Goal: Task Accomplishment & Management: Use online tool/utility

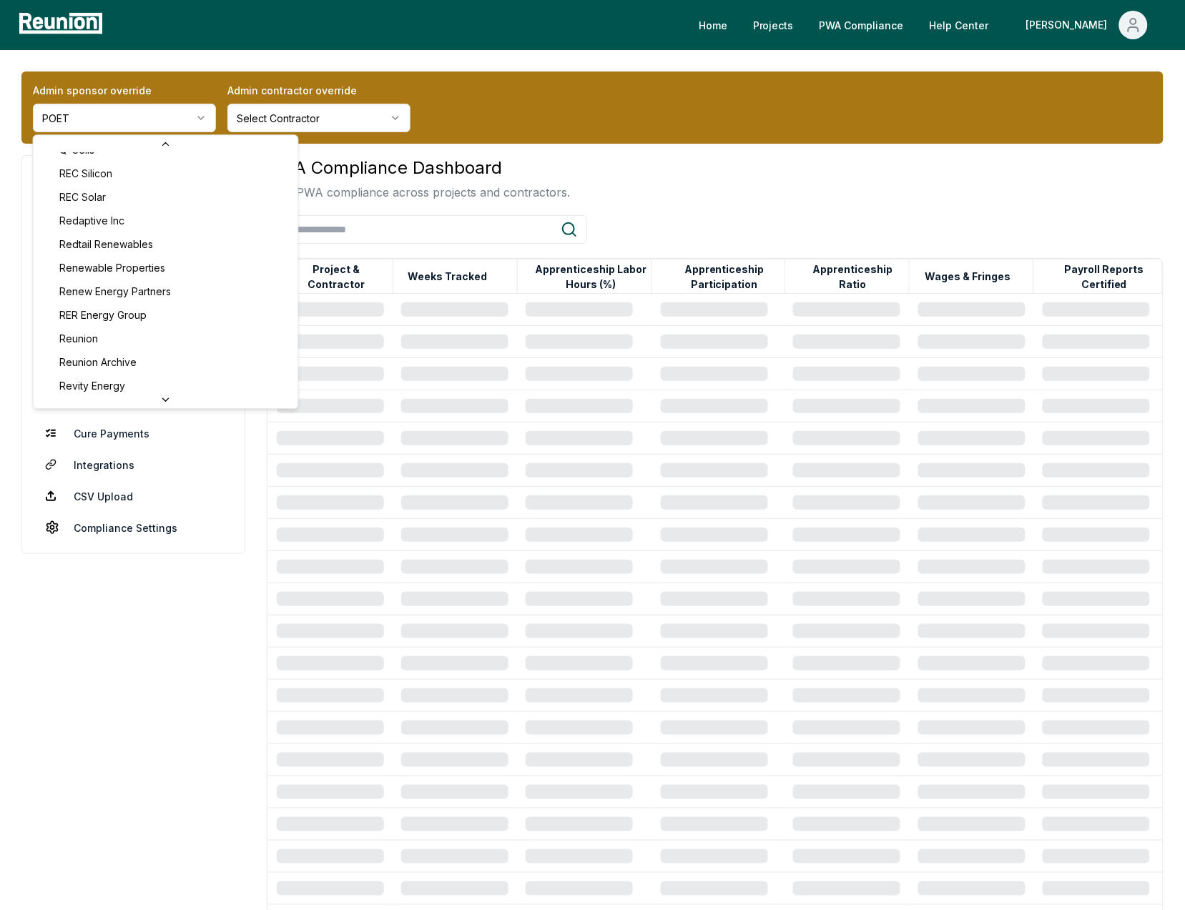
scroll to position [4557, 0]
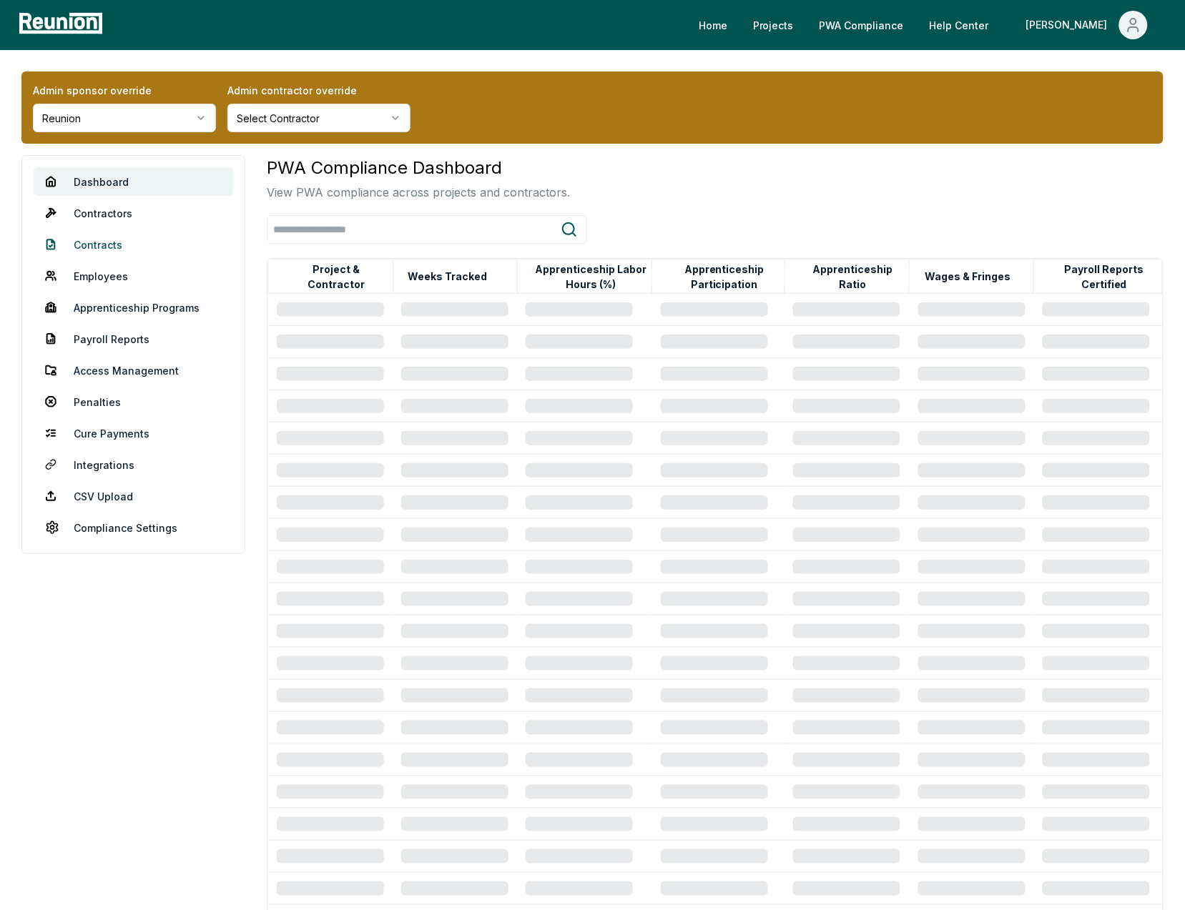
click at [104, 241] on link "Contracts" at bounding box center [134, 244] width 200 height 29
click at [105, 214] on link "Contractors" at bounding box center [134, 213] width 200 height 29
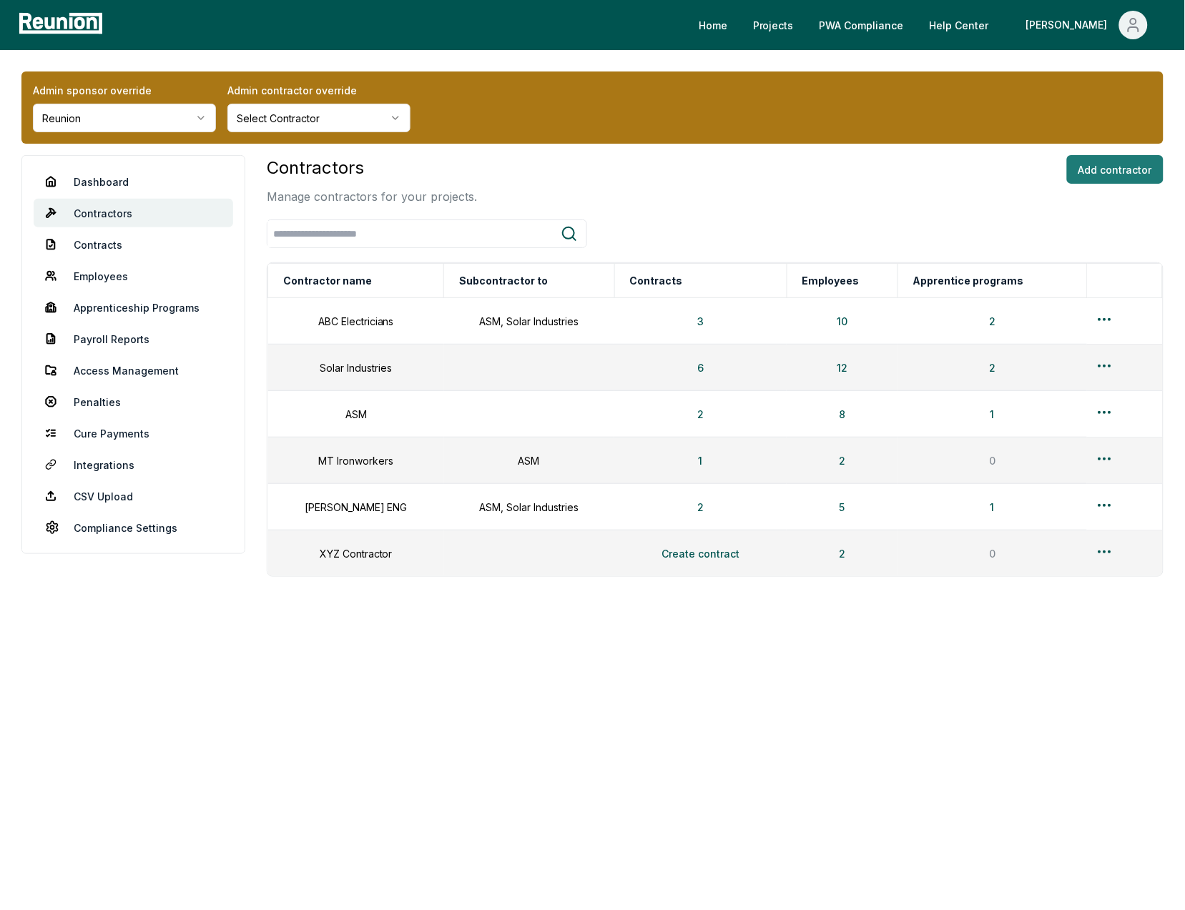
click at [1090, 166] on button "Add contractor" at bounding box center [1115, 169] width 97 height 29
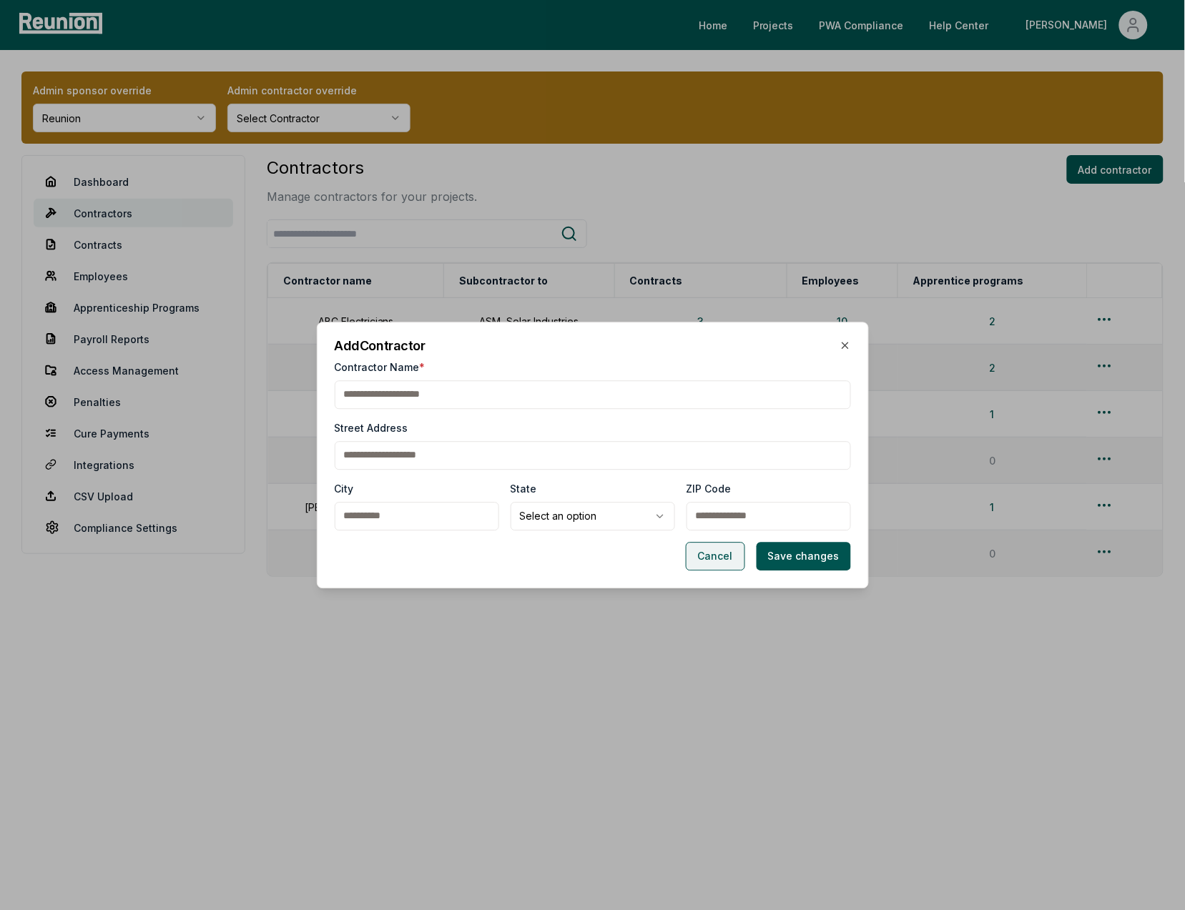
click at [710, 555] on button "Cancel" at bounding box center [715, 556] width 59 height 29
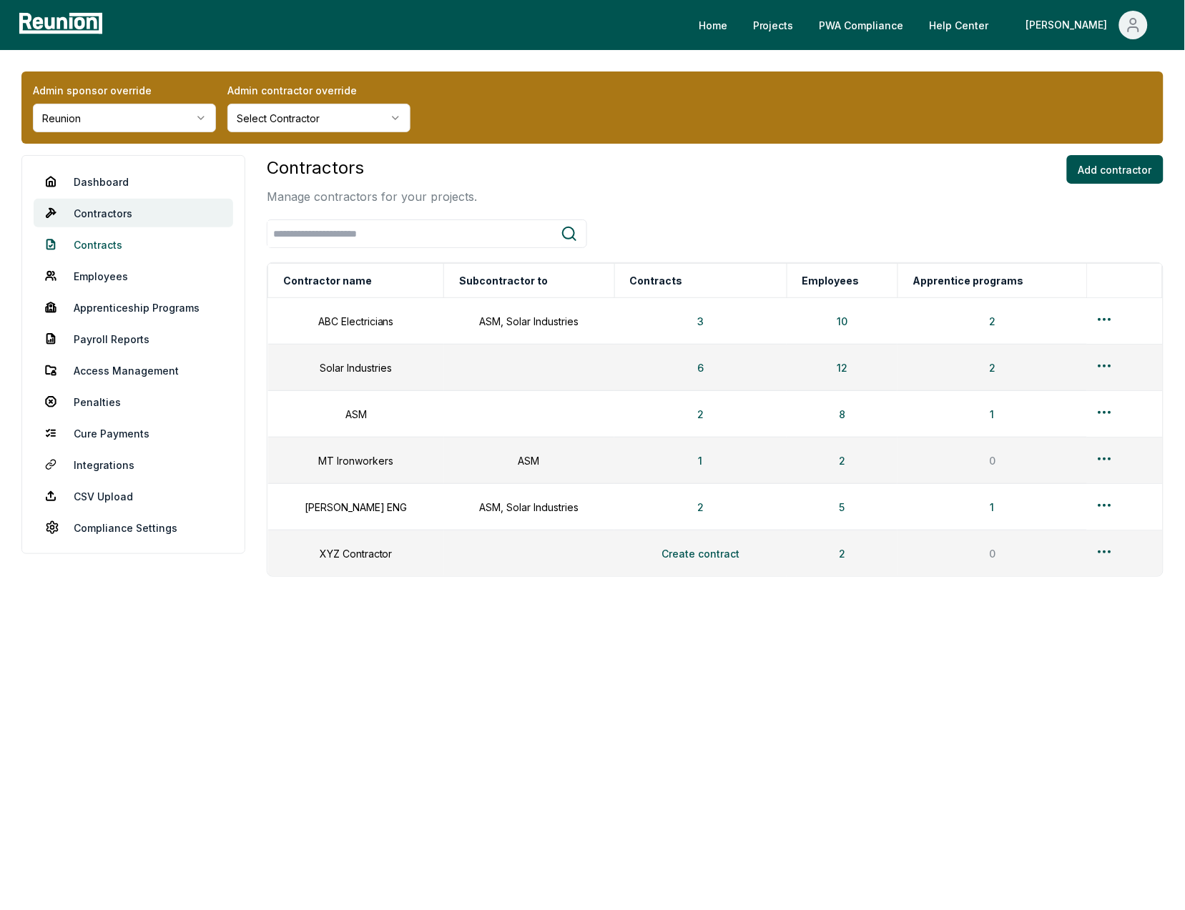
click at [102, 245] on link "Contracts" at bounding box center [134, 244] width 200 height 29
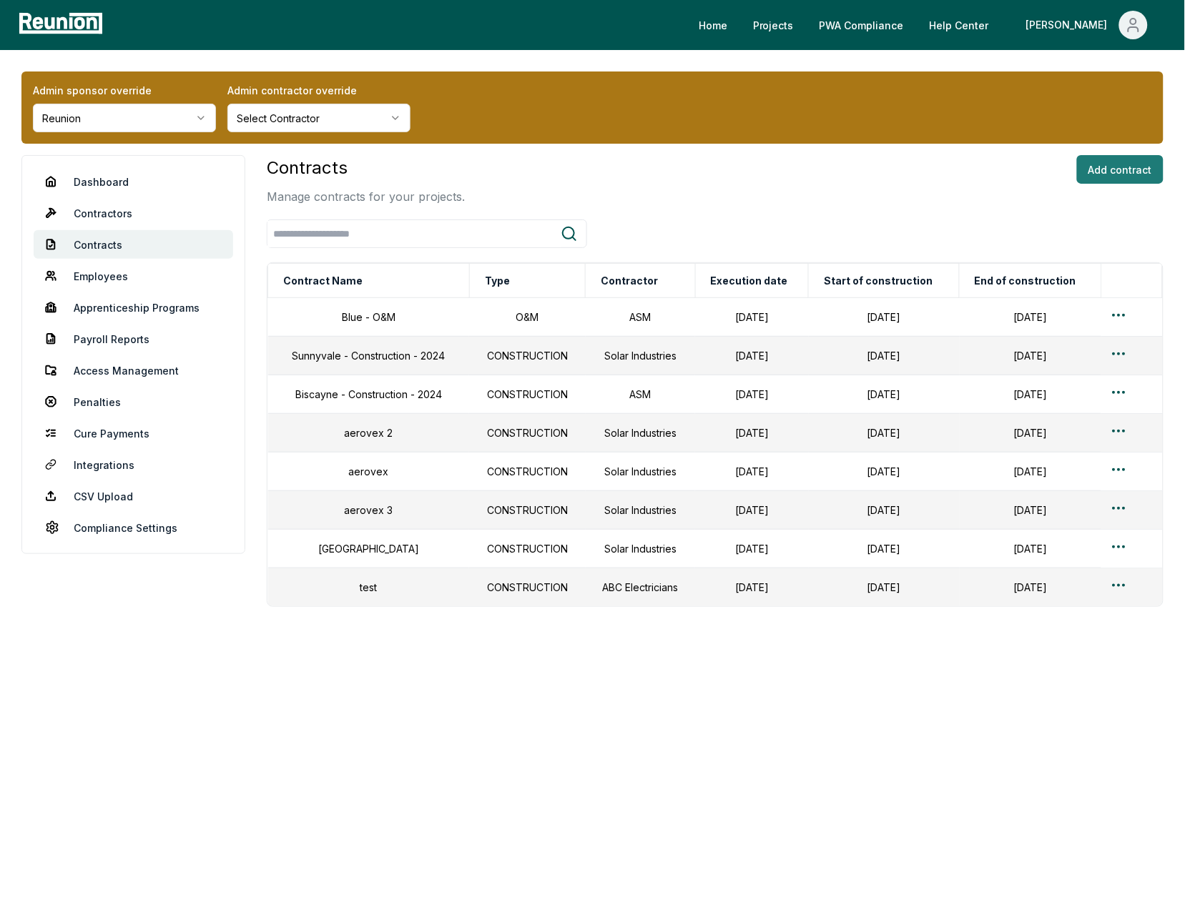
click at [1098, 169] on button "Add contract" at bounding box center [1120, 169] width 87 height 29
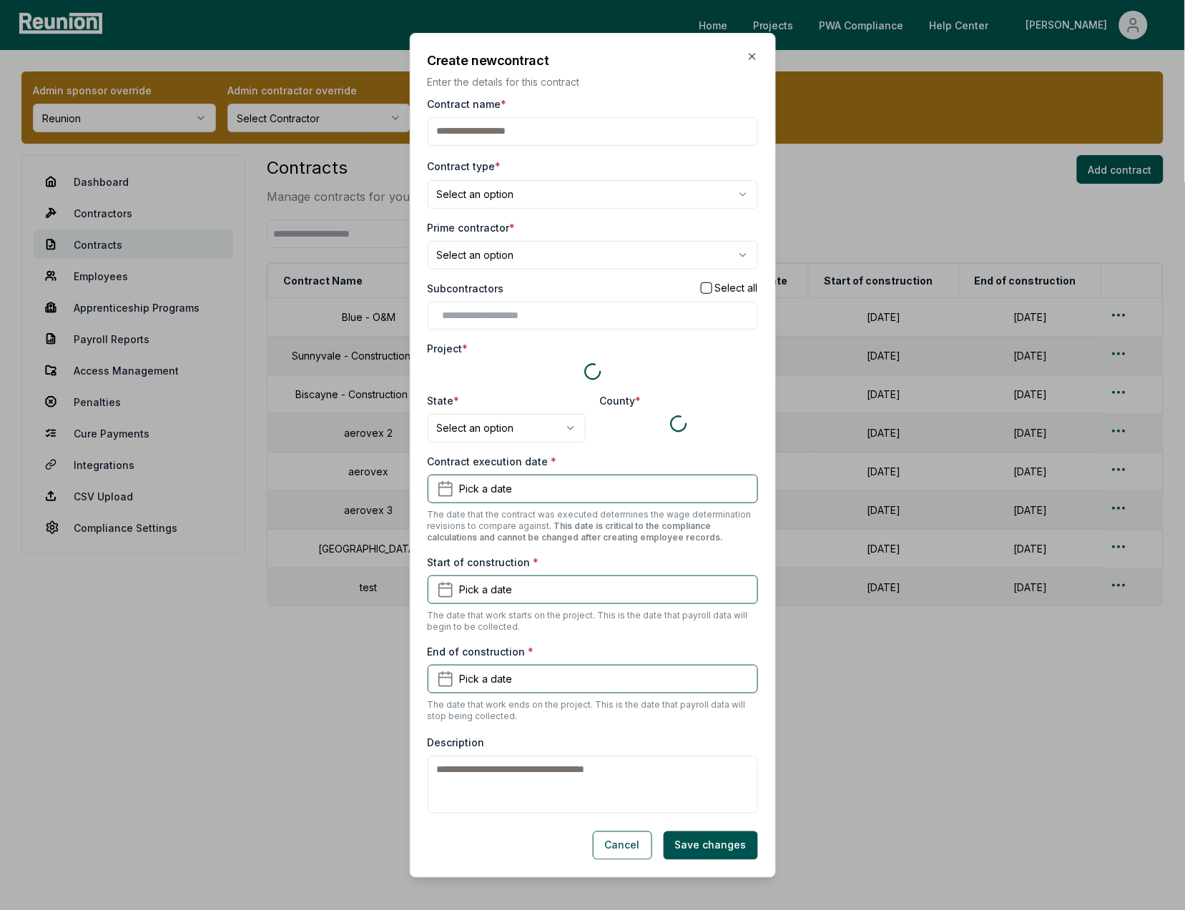
click at [497, 250] on body "Please visit us on your desktop We're working on making our marketplace mobile-…" at bounding box center [592, 455] width 1185 height 910
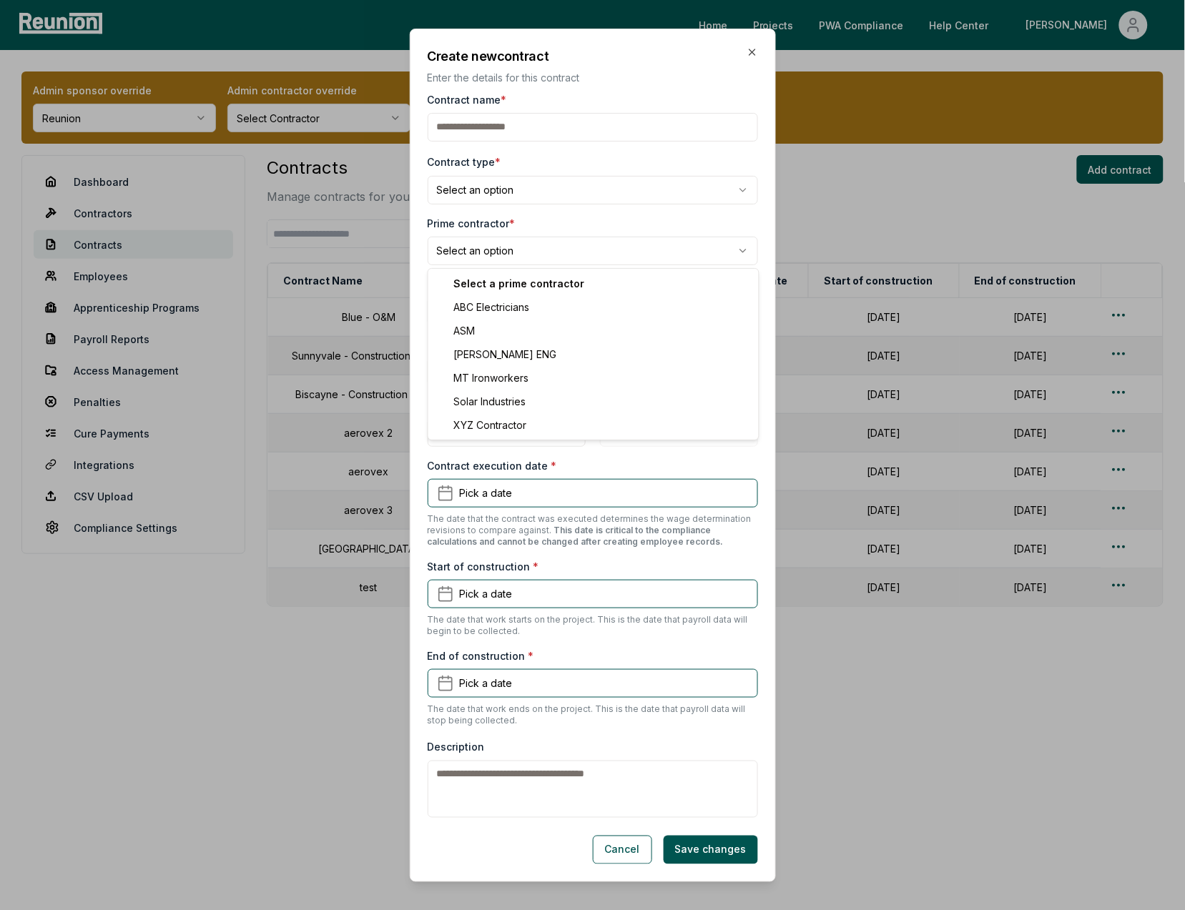
select select "**********"
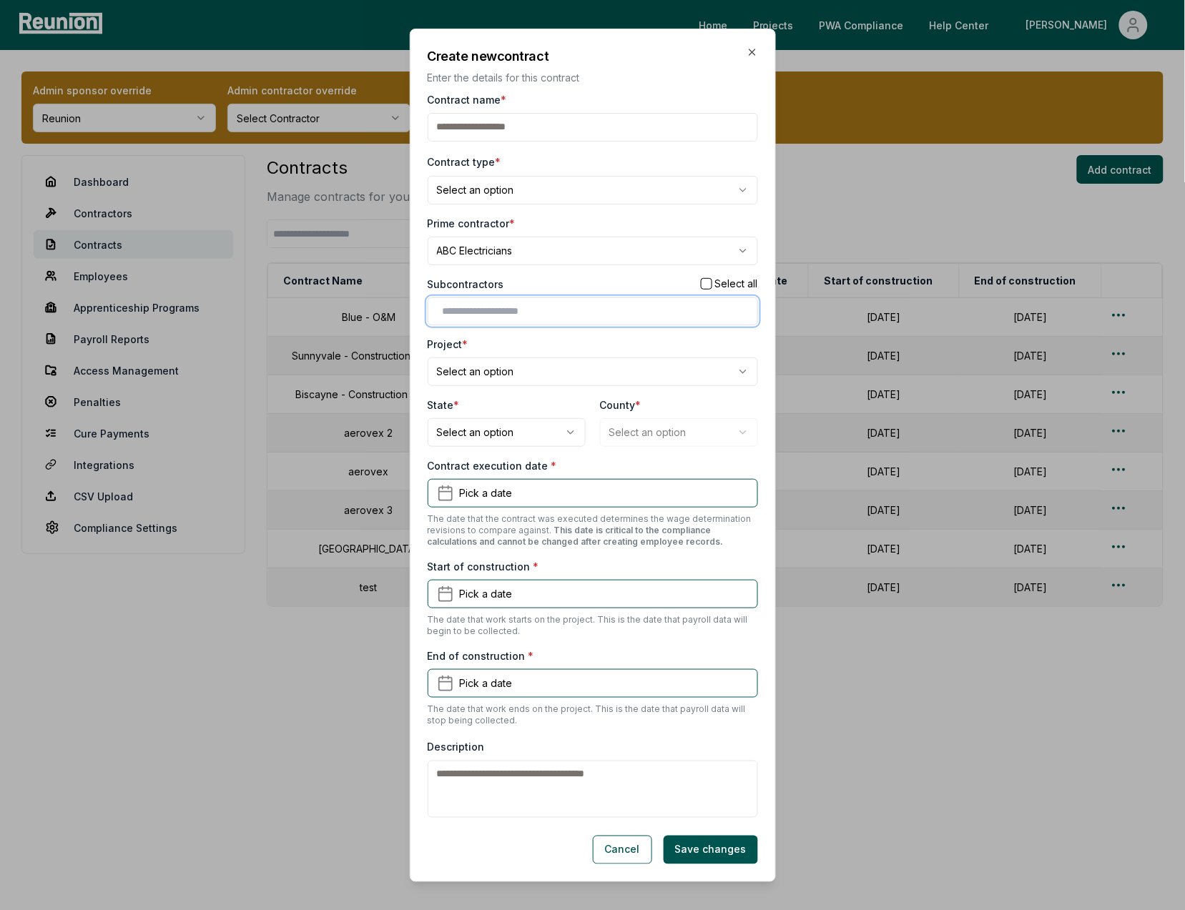
click at [478, 306] on input "text" at bounding box center [596, 311] width 306 height 15
type input "*"
type input "**"
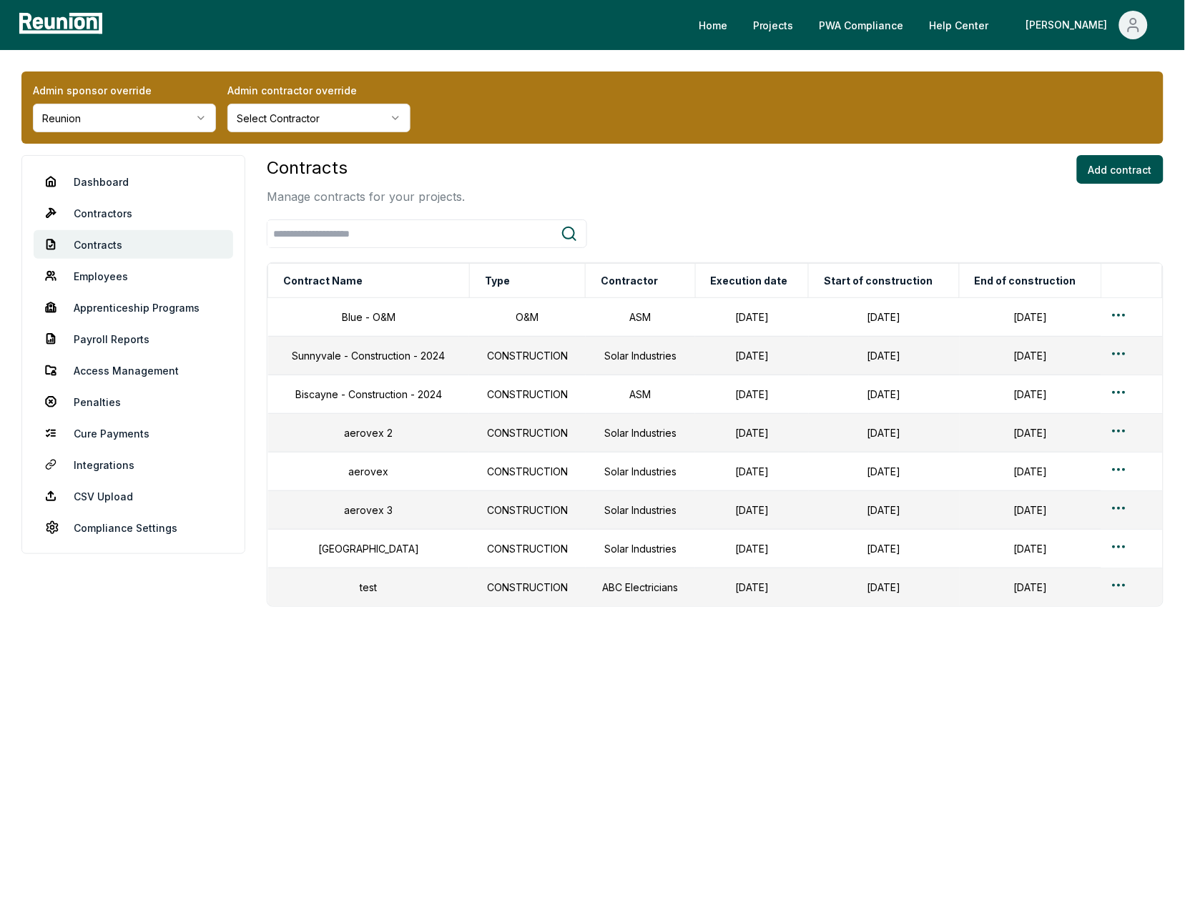
click at [933, 145] on div "Admin sponsor override Reunion Admin contractor override Select Contractor Dash…" at bounding box center [592, 396] width 1185 height 693
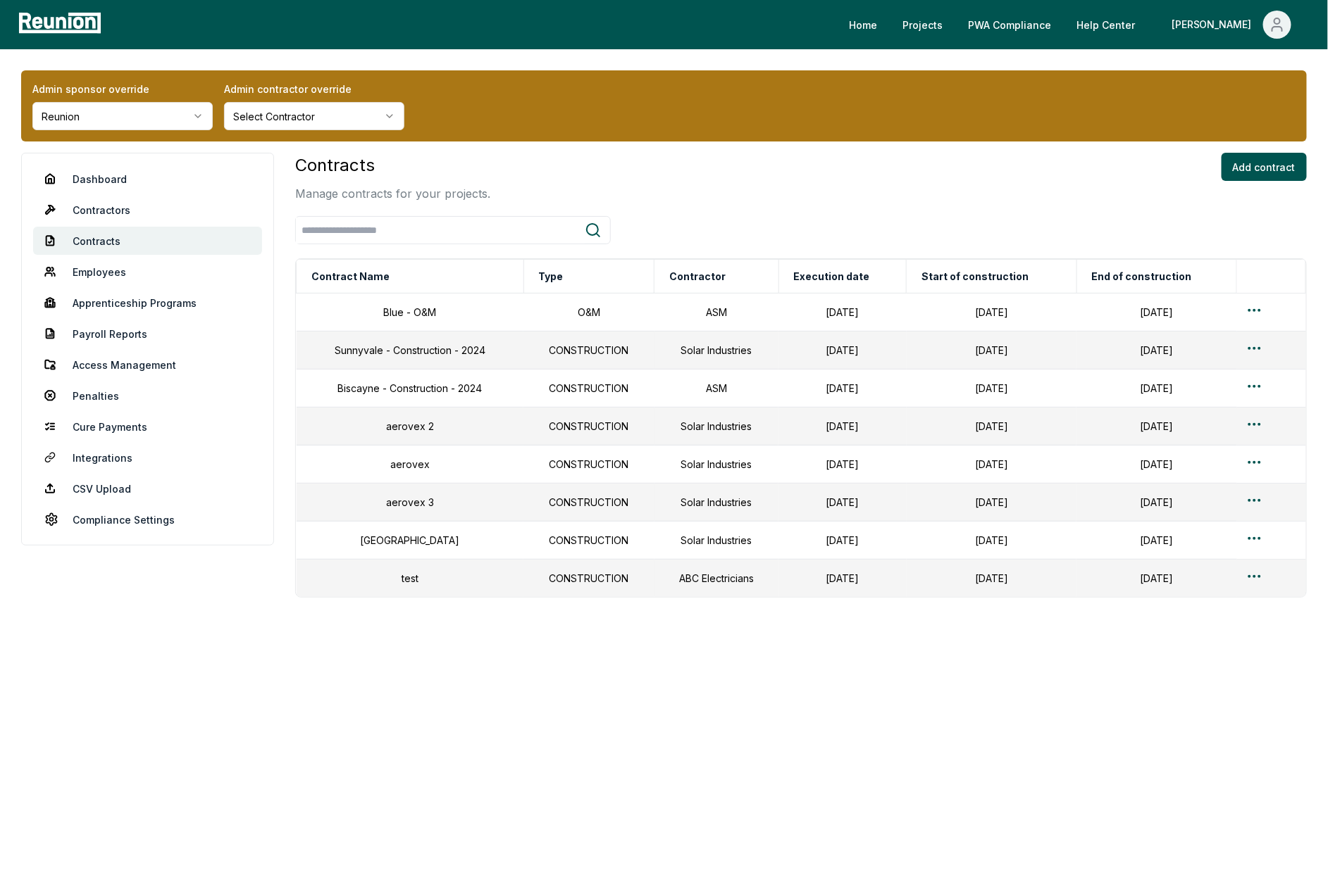
click at [905, 711] on div "Contracts Manage contracts for your projects. Add contract Contract Name Type C…" at bounding box center [801, 431] width 1012 height 557
click at [594, 187] on div "Contracts Manage contracts for your projects. Add contract" at bounding box center [801, 177] width 1012 height 49
click at [114, 100] on div "Admin sponsor override Reunion" at bounding box center [122, 105] width 180 height 48
click at [112, 121] on html "Please visit us on your desktop We're working on making our marketplace mobile-…" at bounding box center [664, 448] width 1328 height 896
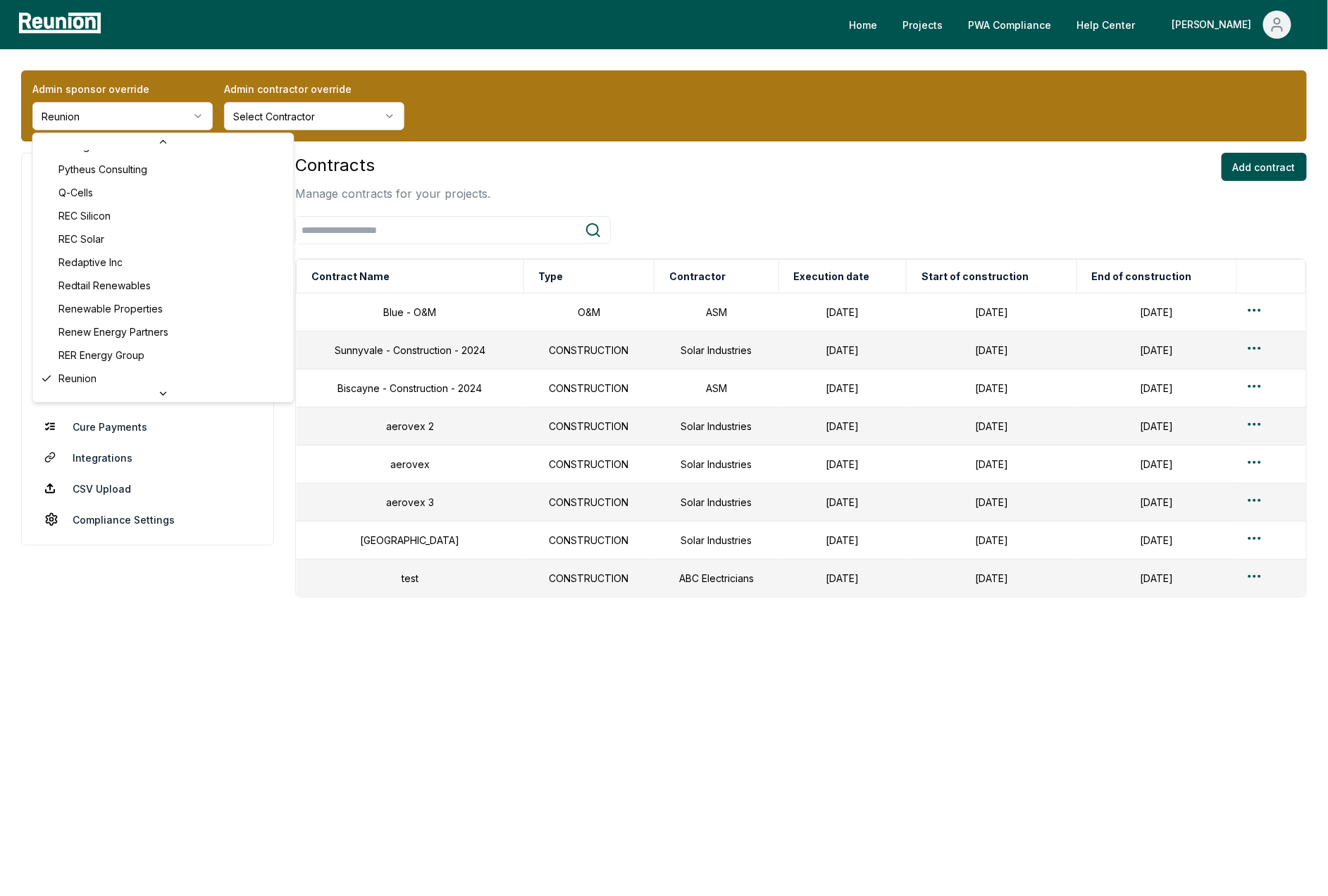
scroll to position [4169, 0]
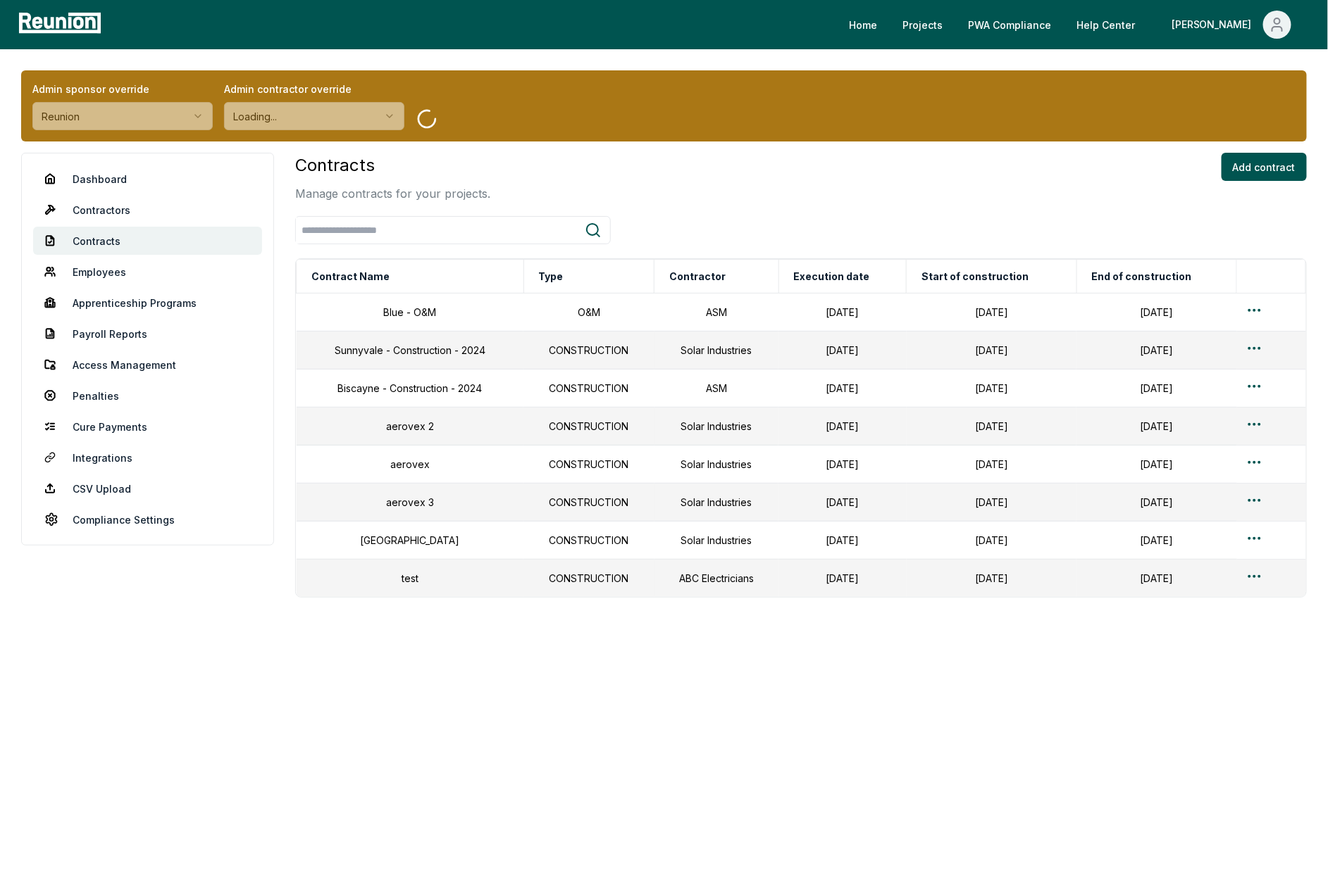
click at [645, 159] on div "Contracts Manage contracts for your projects. Add contract" at bounding box center [801, 177] width 1012 height 49
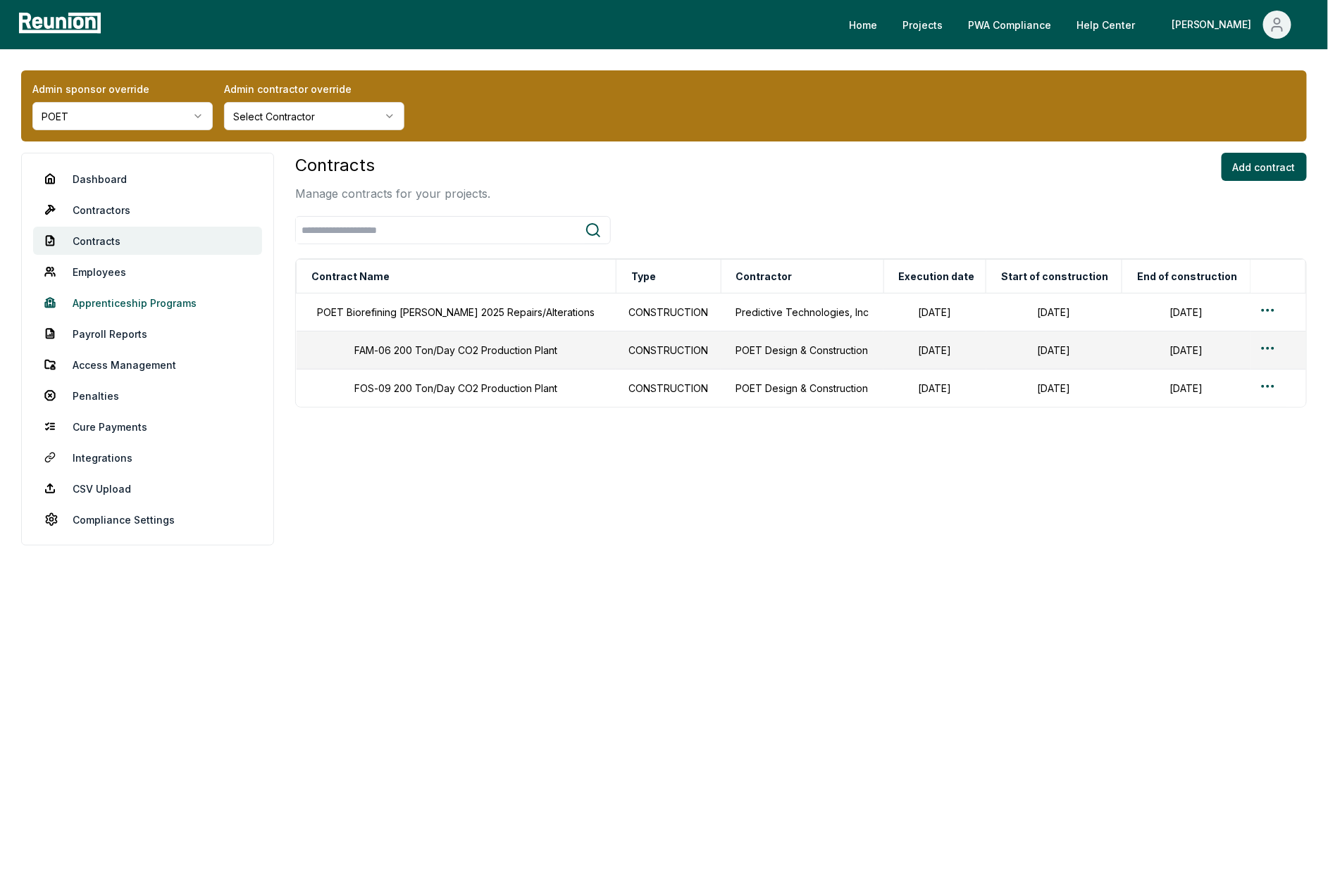
click at [158, 307] on link "Apprenticeship Programs" at bounding box center [148, 302] width 229 height 29
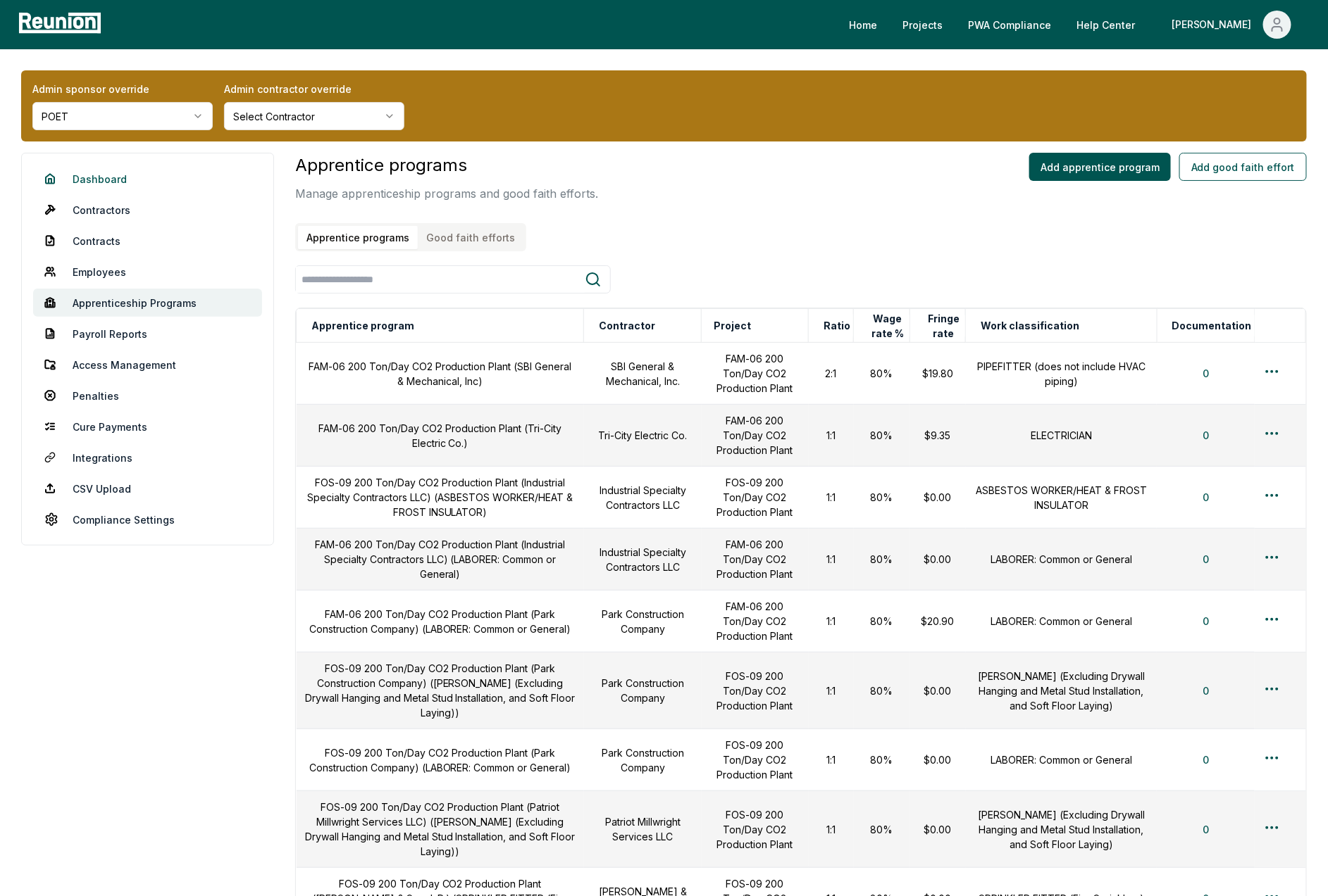
click at [101, 181] on link "Dashboard" at bounding box center [148, 178] width 229 height 29
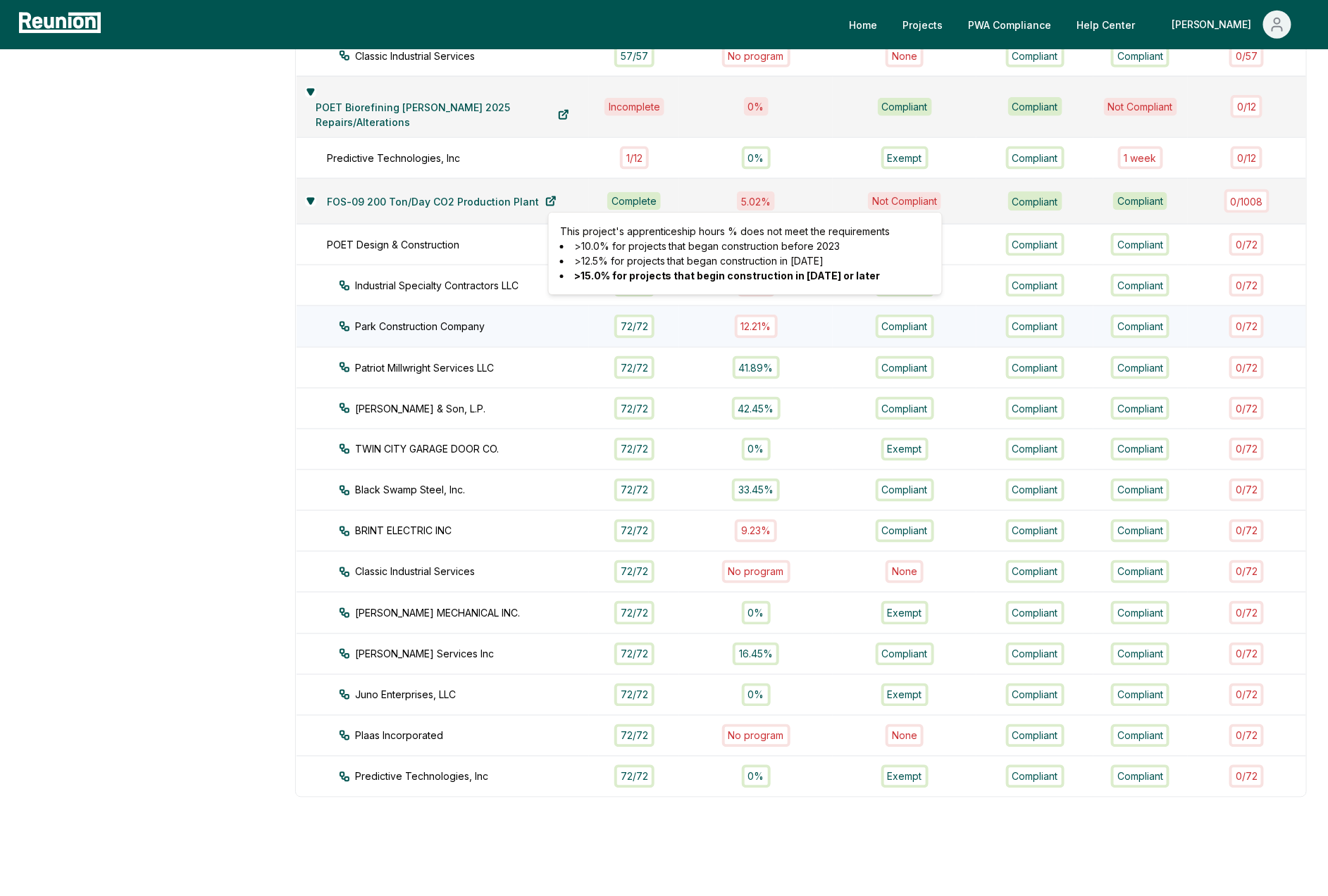
scroll to position [761, 0]
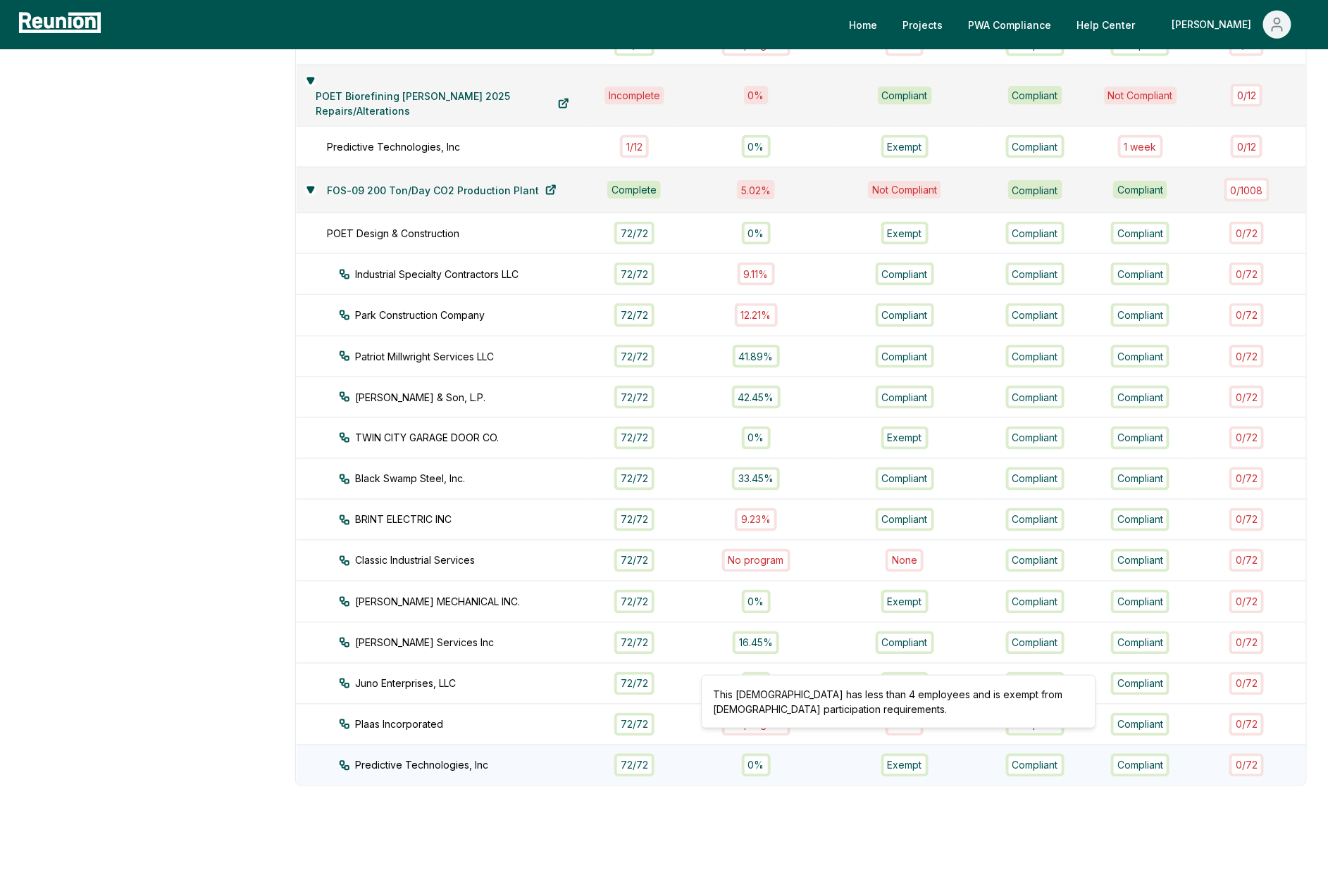
click at [847, 754] on div "Exempt" at bounding box center [904, 766] width 127 height 24
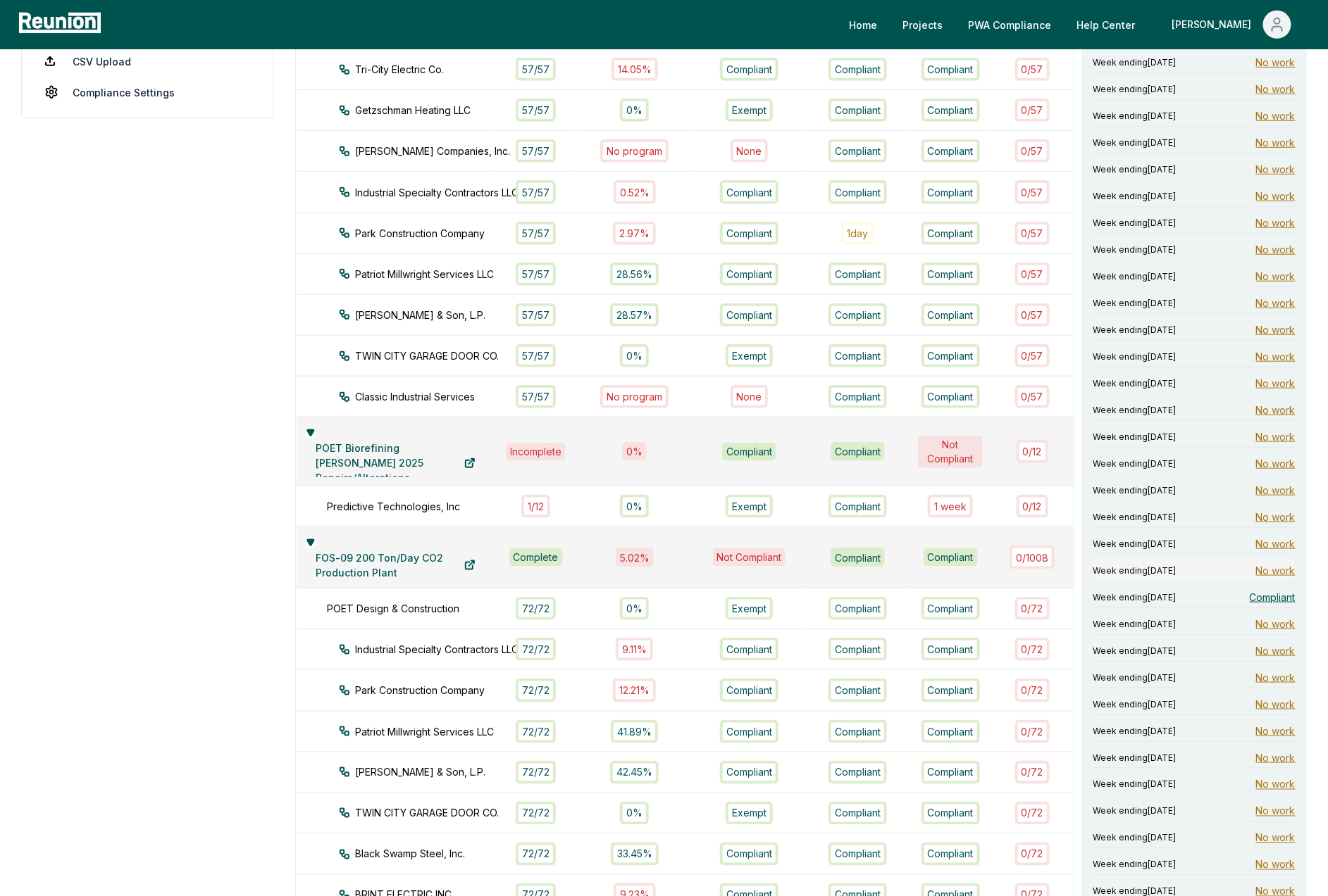
scroll to position [430, 0]
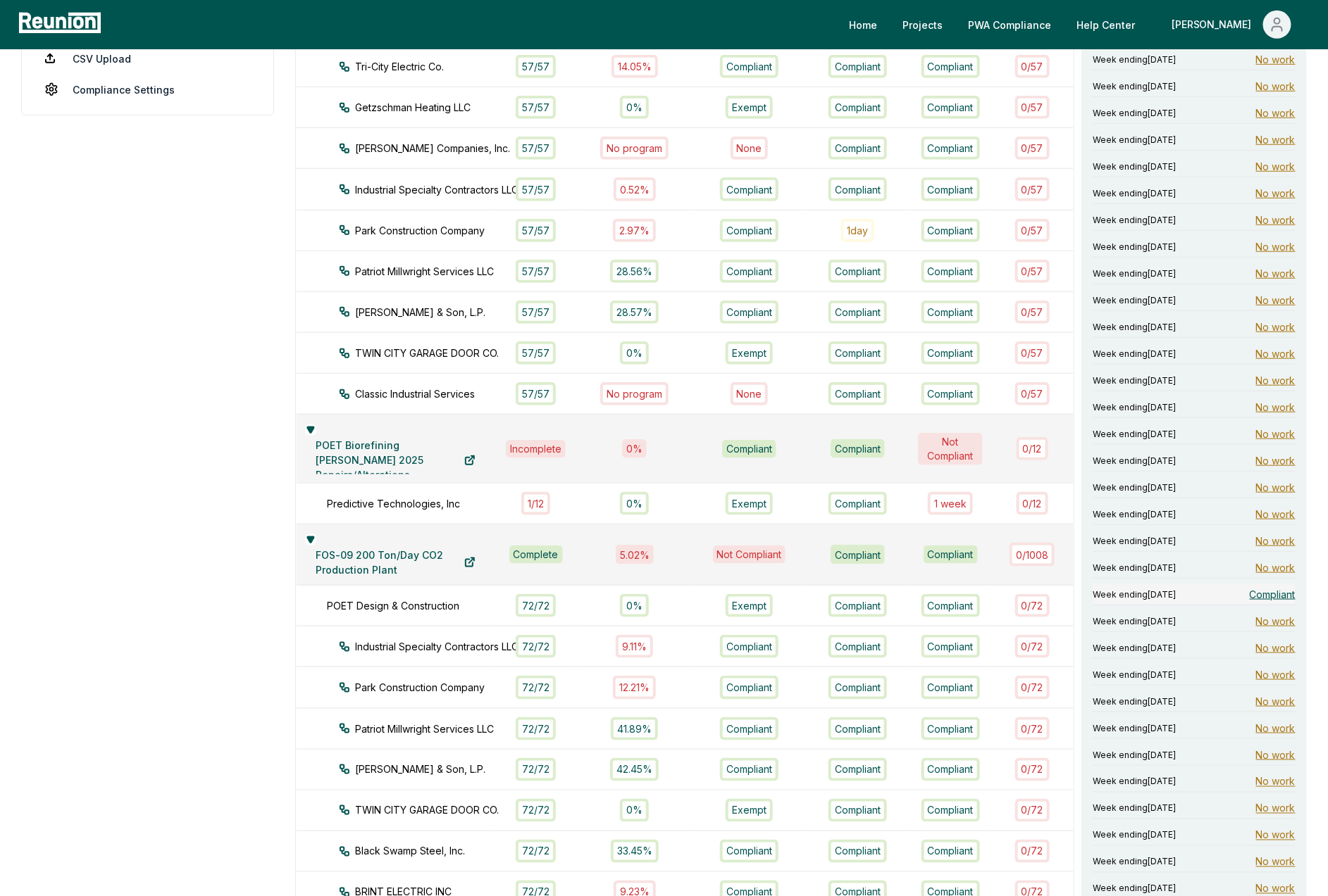
click at [1274, 597] on span "Compliant" at bounding box center [1273, 594] width 45 height 15
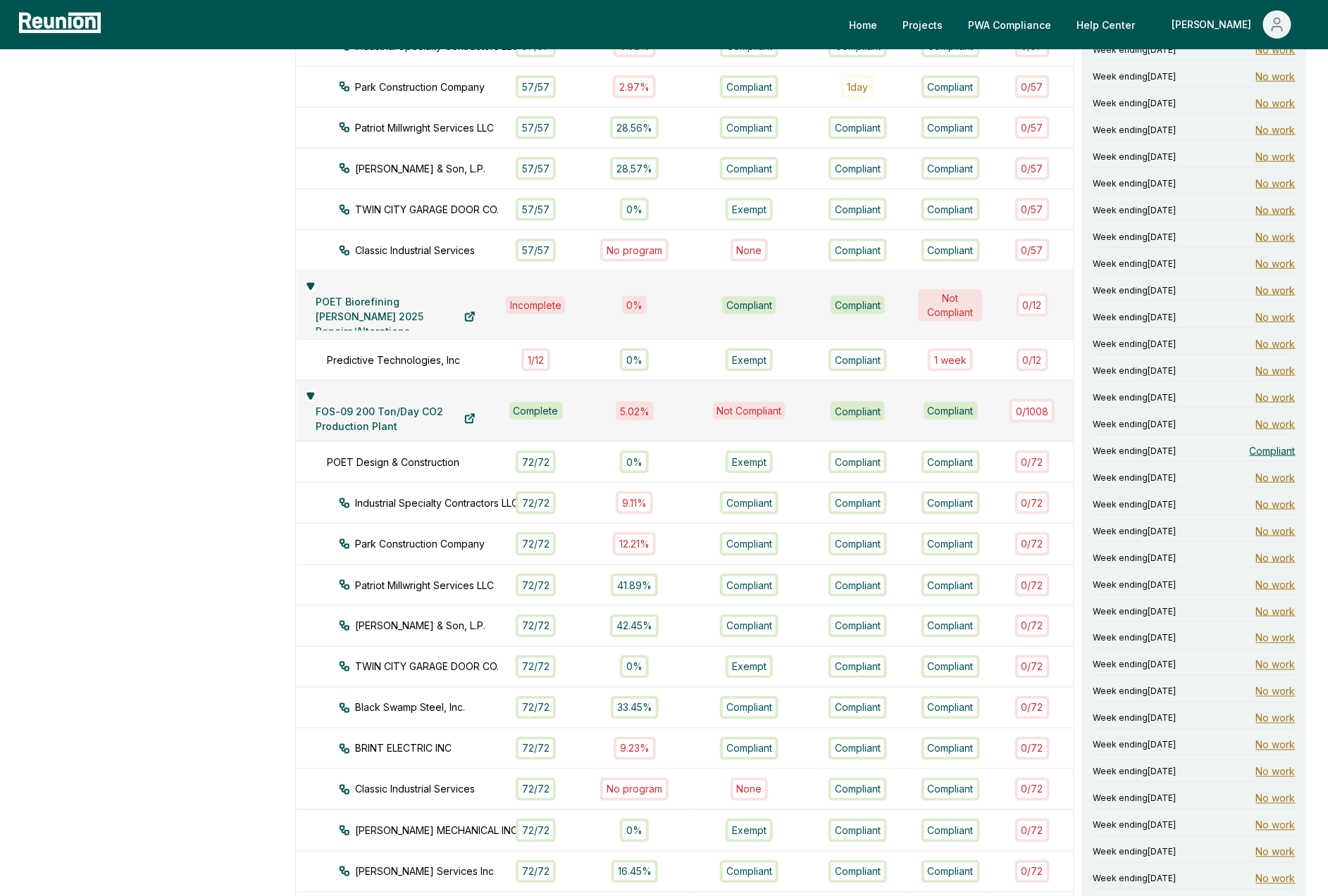
scroll to position [348, 0]
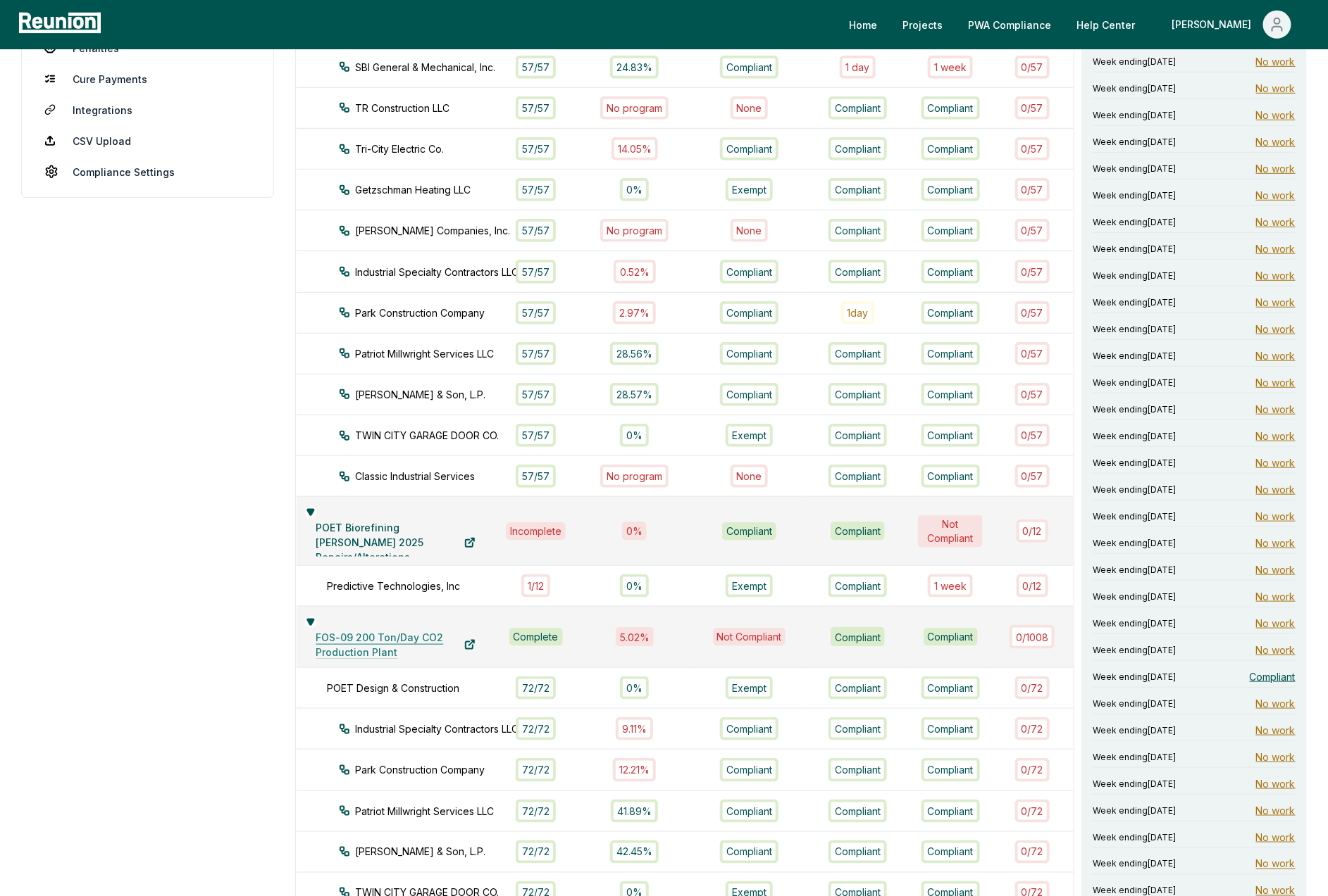
click at [352, 636] on link "FOS-09 200 Ton/Day CO2 Production Plant" at bounding box center [396, 645] width 182 height 29
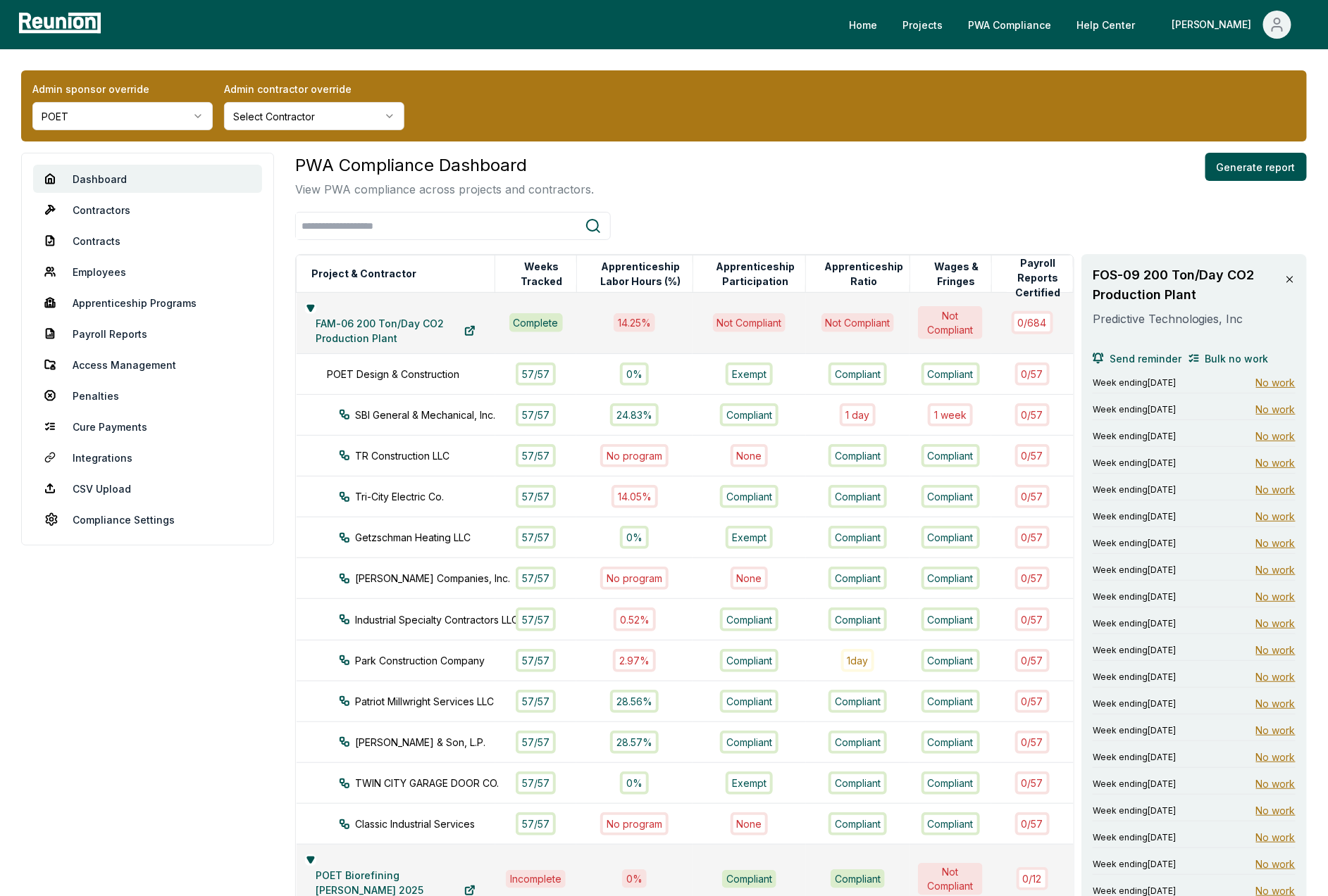
click at [1294, 280] on icon at bounding box center [1290, 279] width 11 height 11
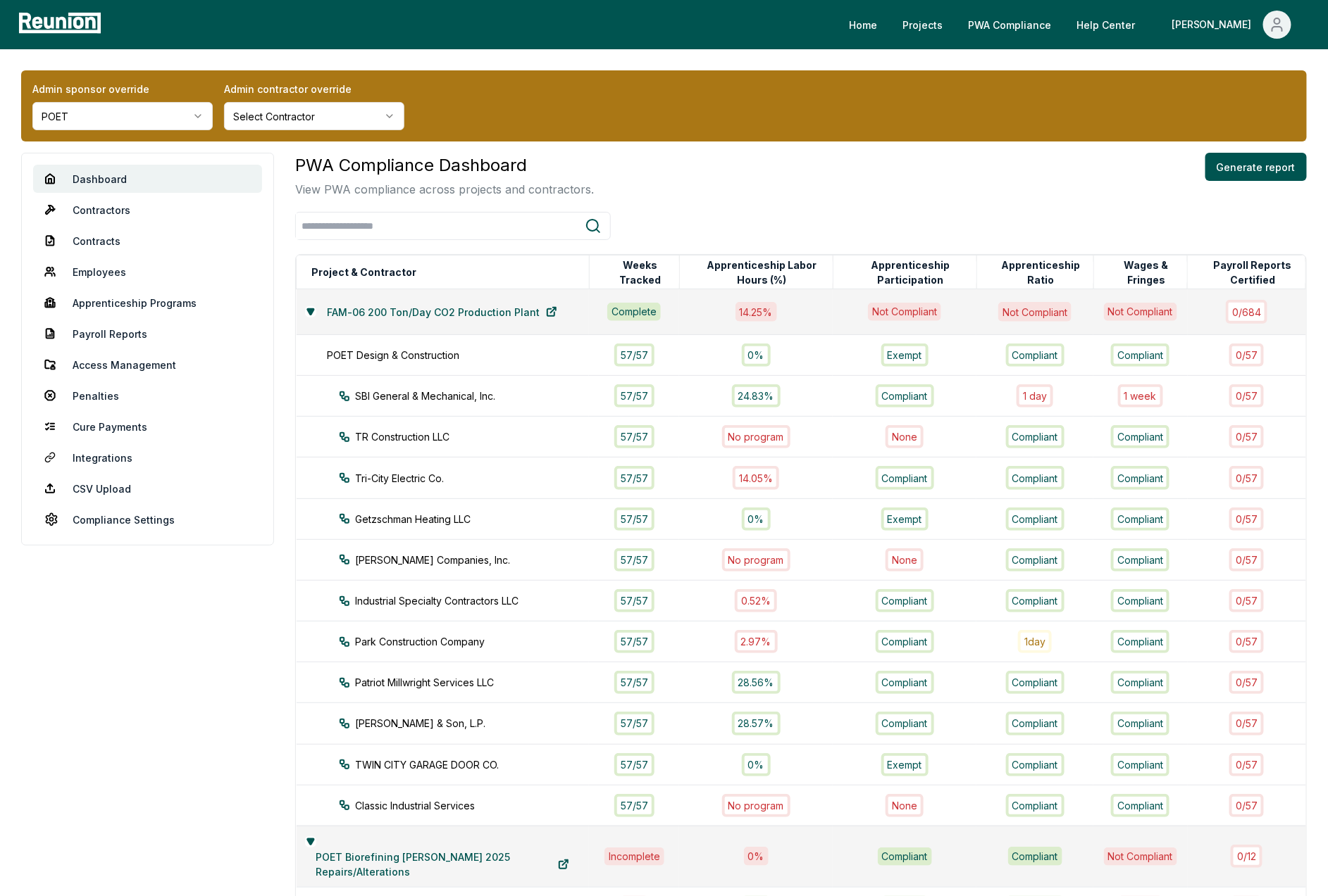
click at [238, 616] on aside "Dashboard Contractors Contracts Employees Apprenticeship Programs Payroll Repor…" at bounding box center [147, 906] width 253 height 1507
click at [848, 183] on div "PWA Compliance Dashboard View PWA compliance across projects and contractors. G…" at bounding box center [801, 175] width 1012 height 45
click at [1245, 169] on button "Generate report" at bounding box center [1256, 166] width 101 height 29
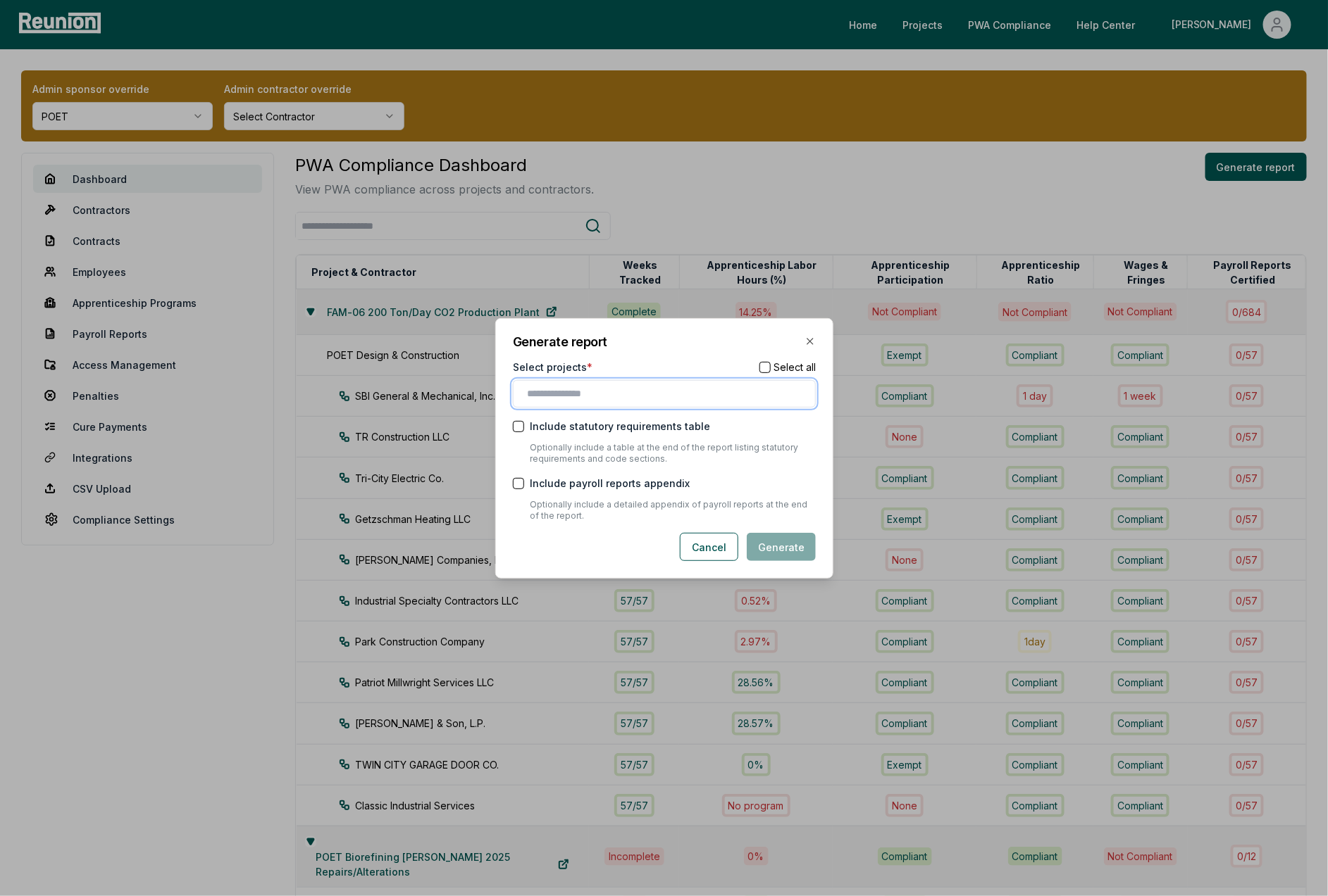
click at [650, 399] on input "text" at bounding box center [667, 394] width 279 height 15
type input "*"
click at [572, 449] on div "FOS-09 200 Ton/Day CO2 Production Plant" at bounding box center [664, 446] width 296 height 24
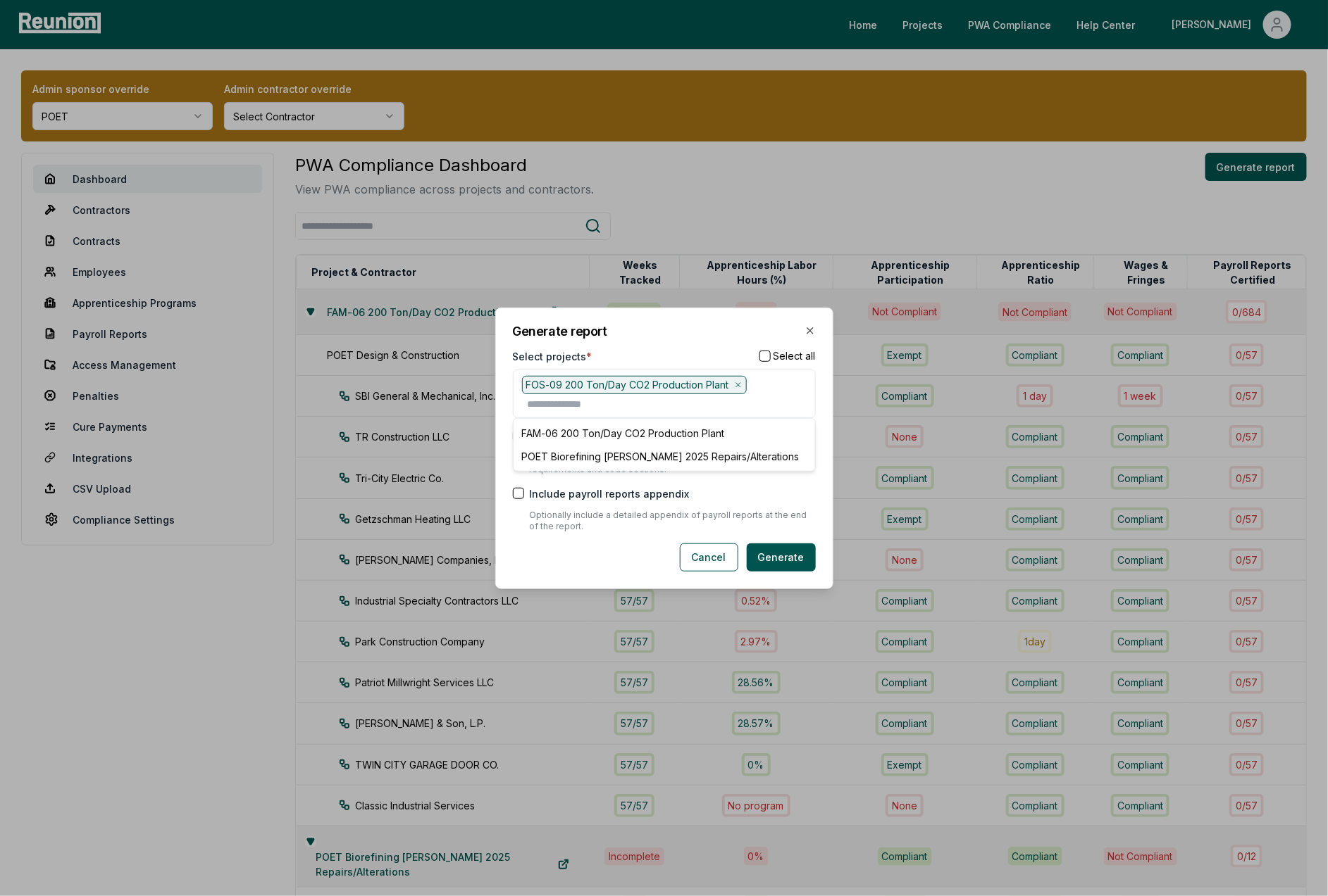
click at [669, 339] on div "Generate report Select projects * Select all FOS-09 200 Ton/Day CO2 Production …" at bounding box center [664, 448] width 338 height 282
click at [788, 560] on button "Generate" at bounding box center [781, 557] width 69 height 29
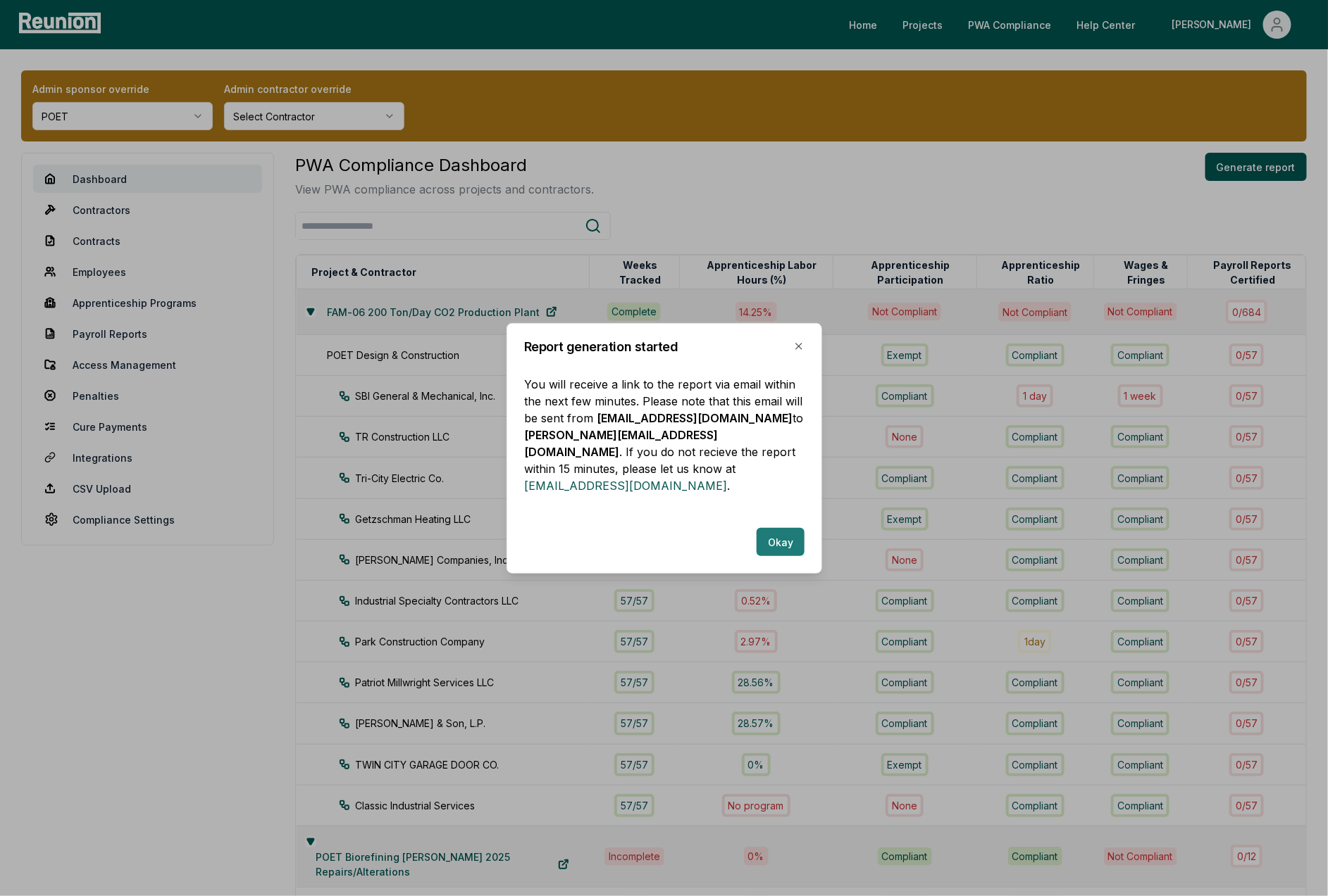
click at [775, 533] on button "Okay" at bounding box center [780, 542] width 48 height 29
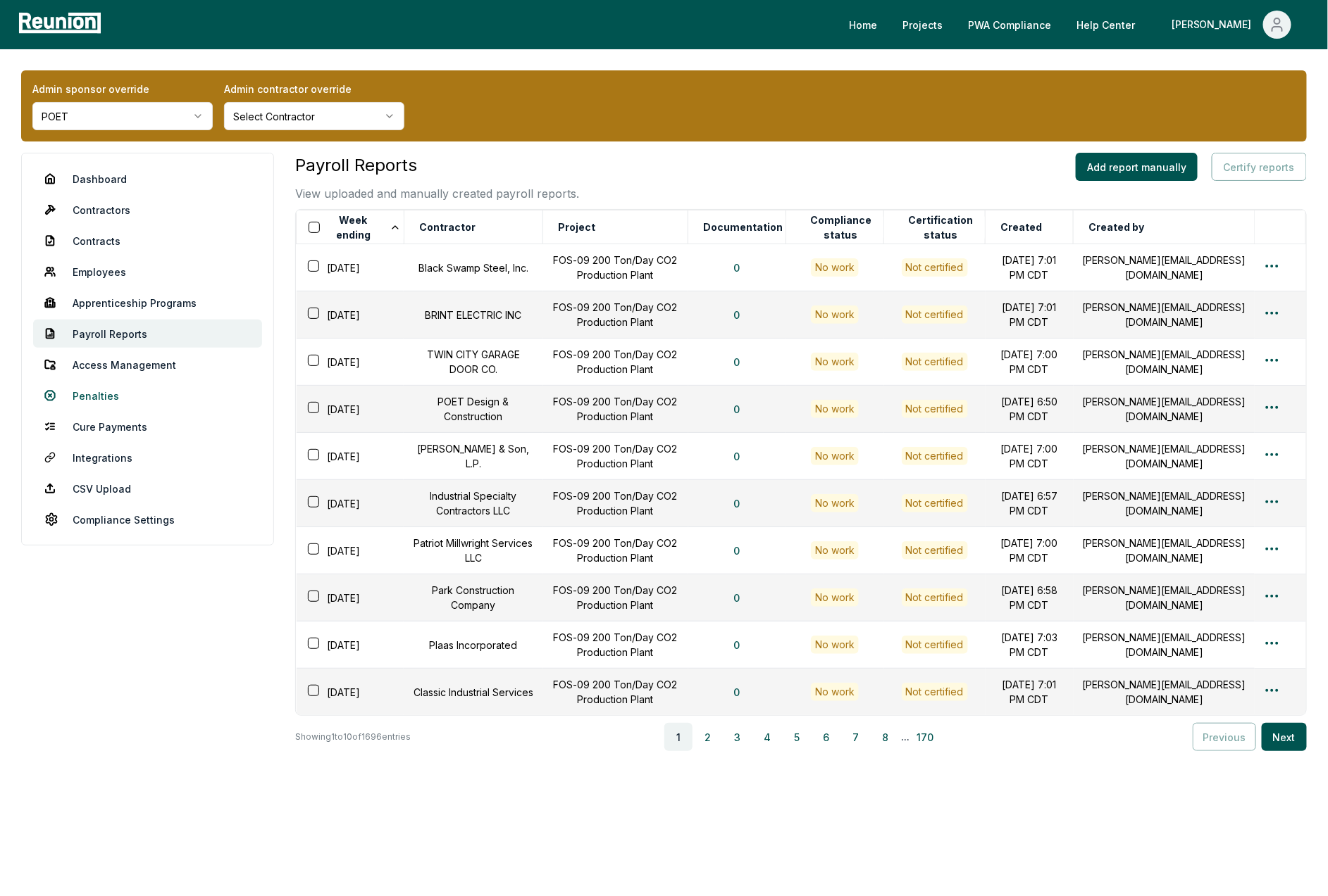
click at [100, 394] on link "Penalties" at bounding box center [148, 396] width 229 height 29
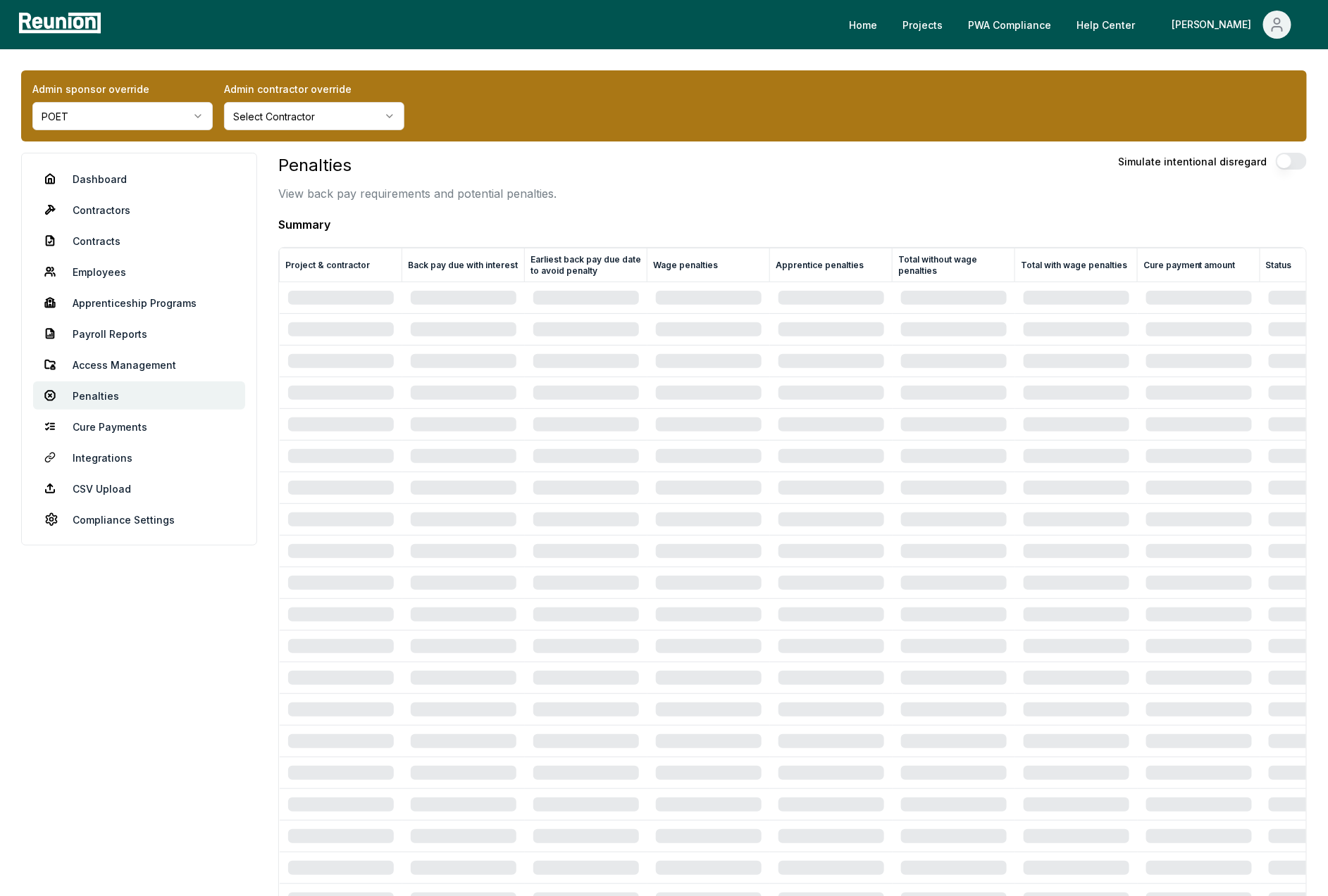
click at [568, 189] on div "Penalties View back pay requirements and potential penalties. Simulate intentio…" at bounding box center [792, 177] width 1029 height 49
click at [117, 185] on link "Dashboard" at bounding box center [139, 178] width 212 height 29
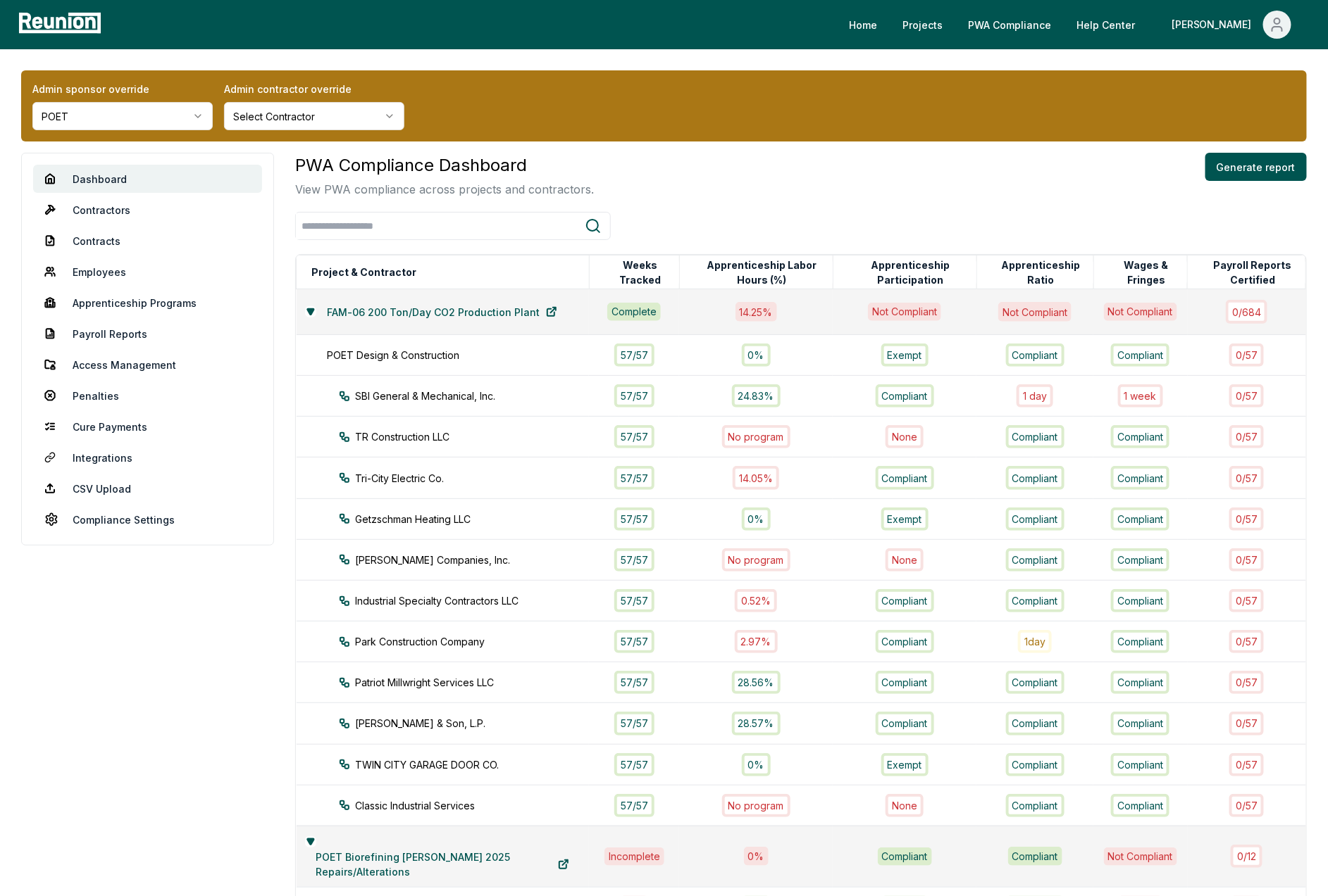
click at [205, 581] on aside "Dashboard Contractors Contracts Employees Apprenticeship Programs Payroll Repor…" at bounding box center [147, 906] width 253 height 1507
click at [98, 393] on link "Penalties" at bounding box center [148, 396] width 229 height 29
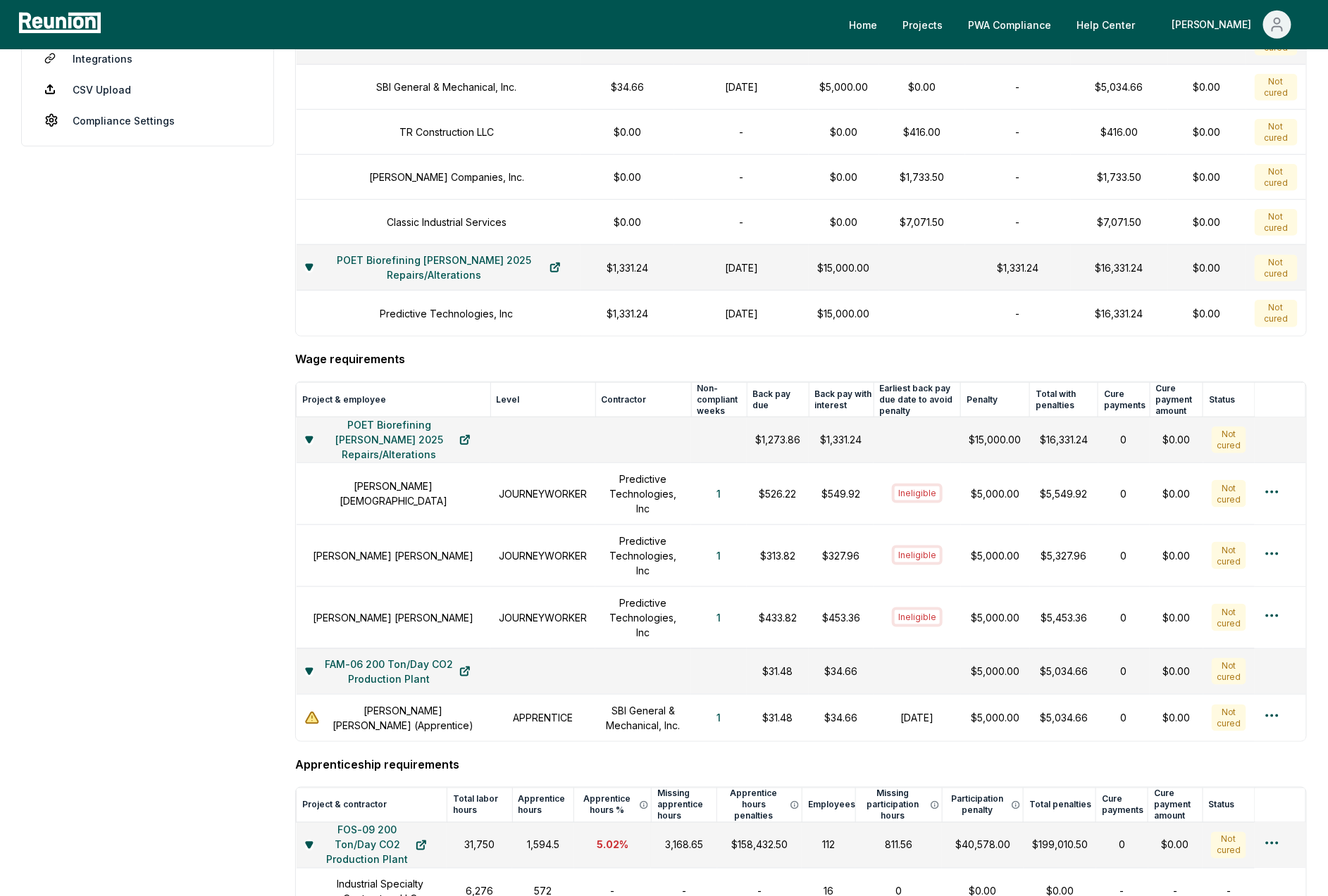
scroll to position [433, 0]
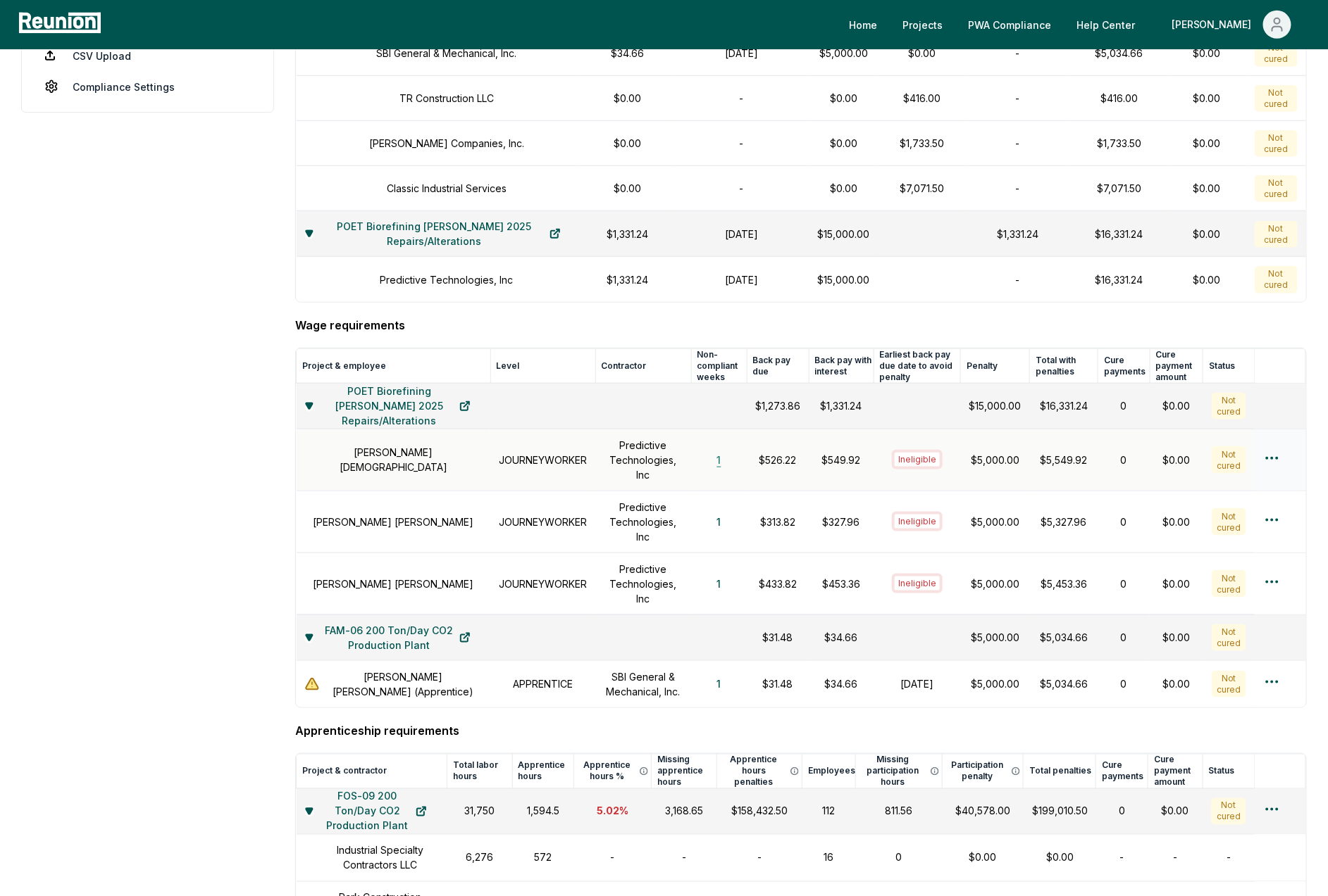
click at [717, 461] on button "1" at bounding box center [719, 460] width 27 height 29
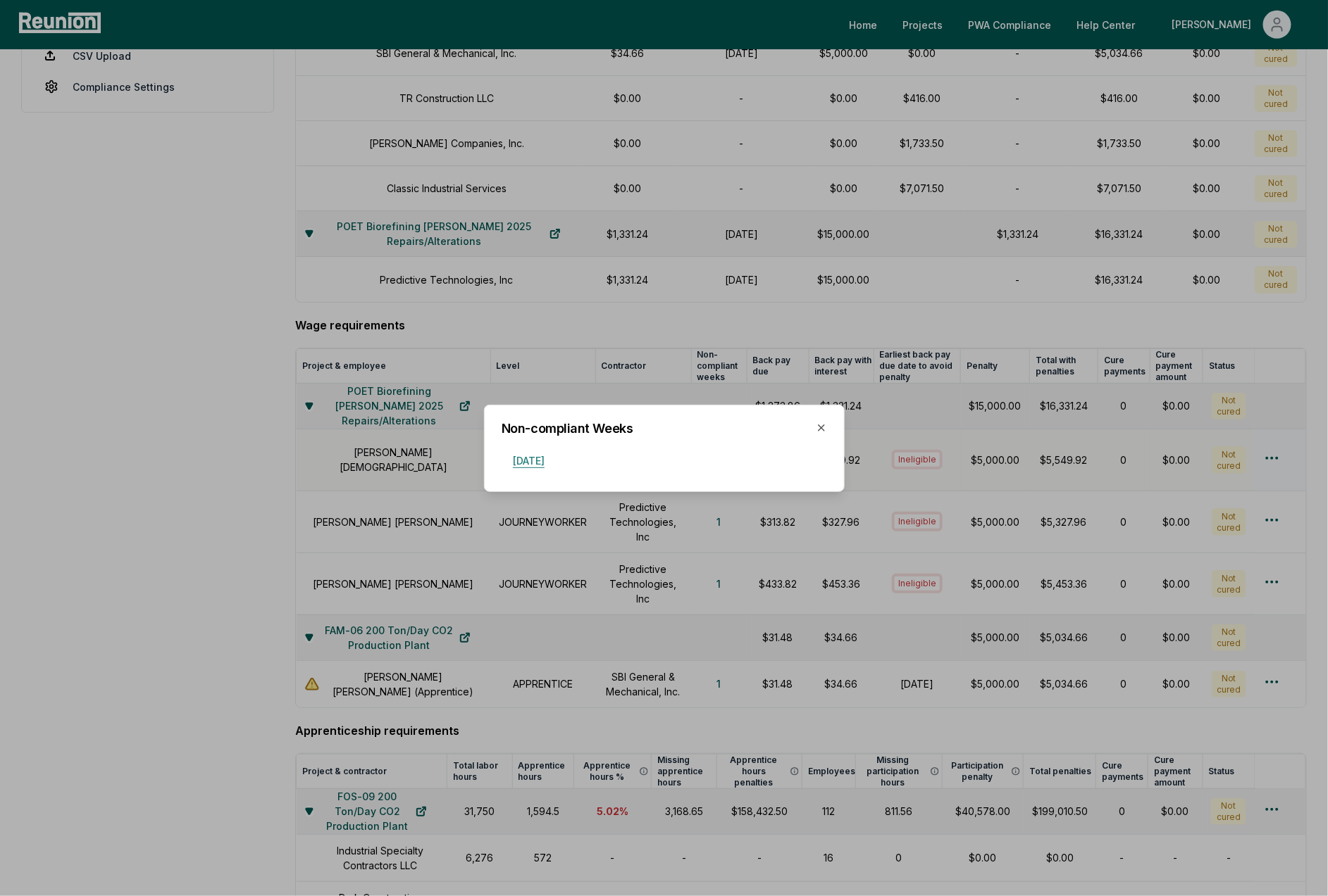
click at [548, 463] on button "[DATE]" at bounding box center [528, 460] width 54 height 29
click at [822, 429] on icon "button" at bounding box center [821, 427] width 11 height 11
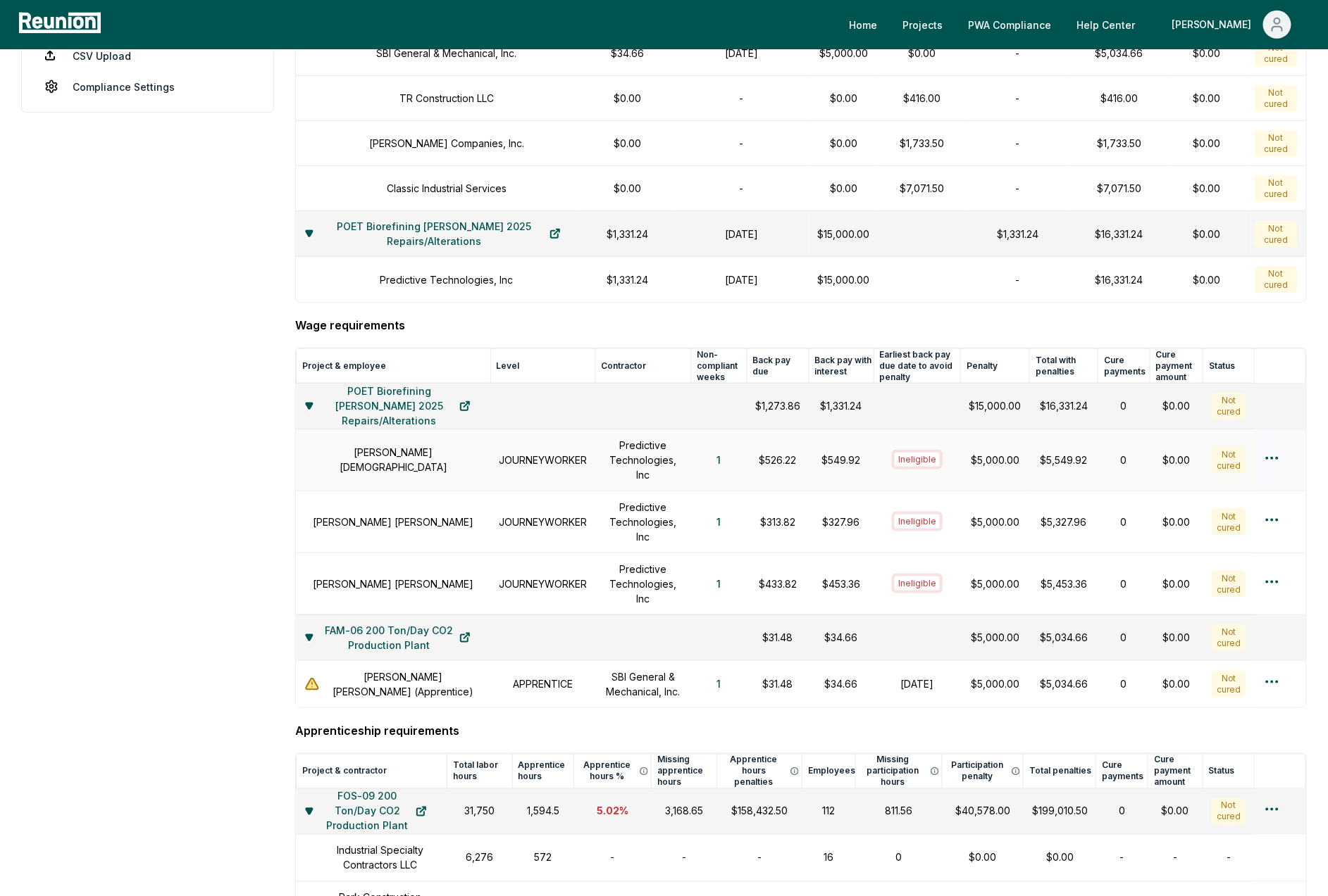
scroll to position [236, 0]
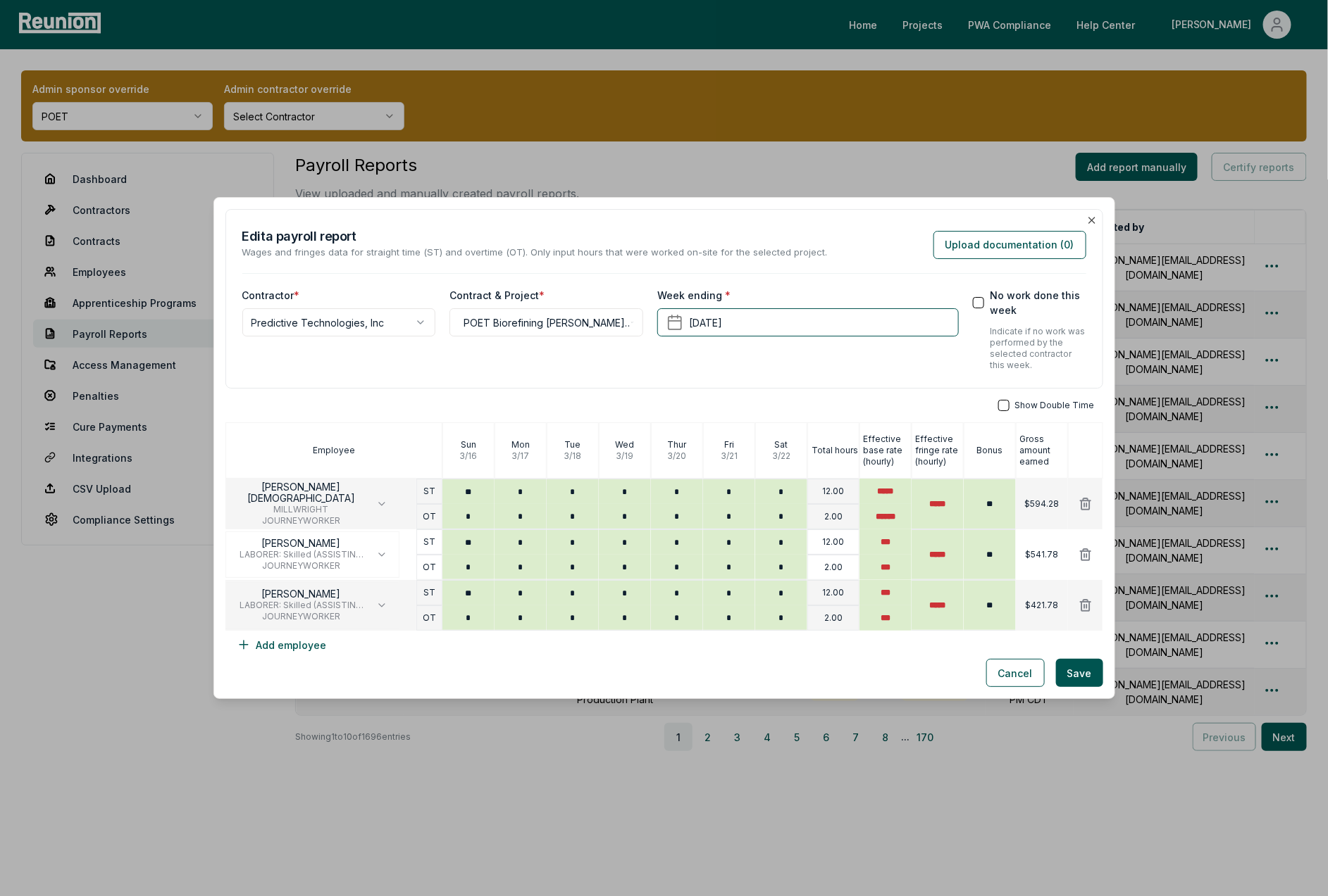
click at [444, 377] on div "**********" at bounding box center [664, 298] width 878 height 180
click at [681, 357] on div "Week ending * March 22nd, 2025" at bounding box center [808, 329] width 301 height 83
click at [857, 366] on div "Week ending * March 22nd, 2025" at bounding box center [808, 329] width 301 height 83
click at [1003, 676] on button "Cancel" at bounding box center [1015, 672] width 58 height 29
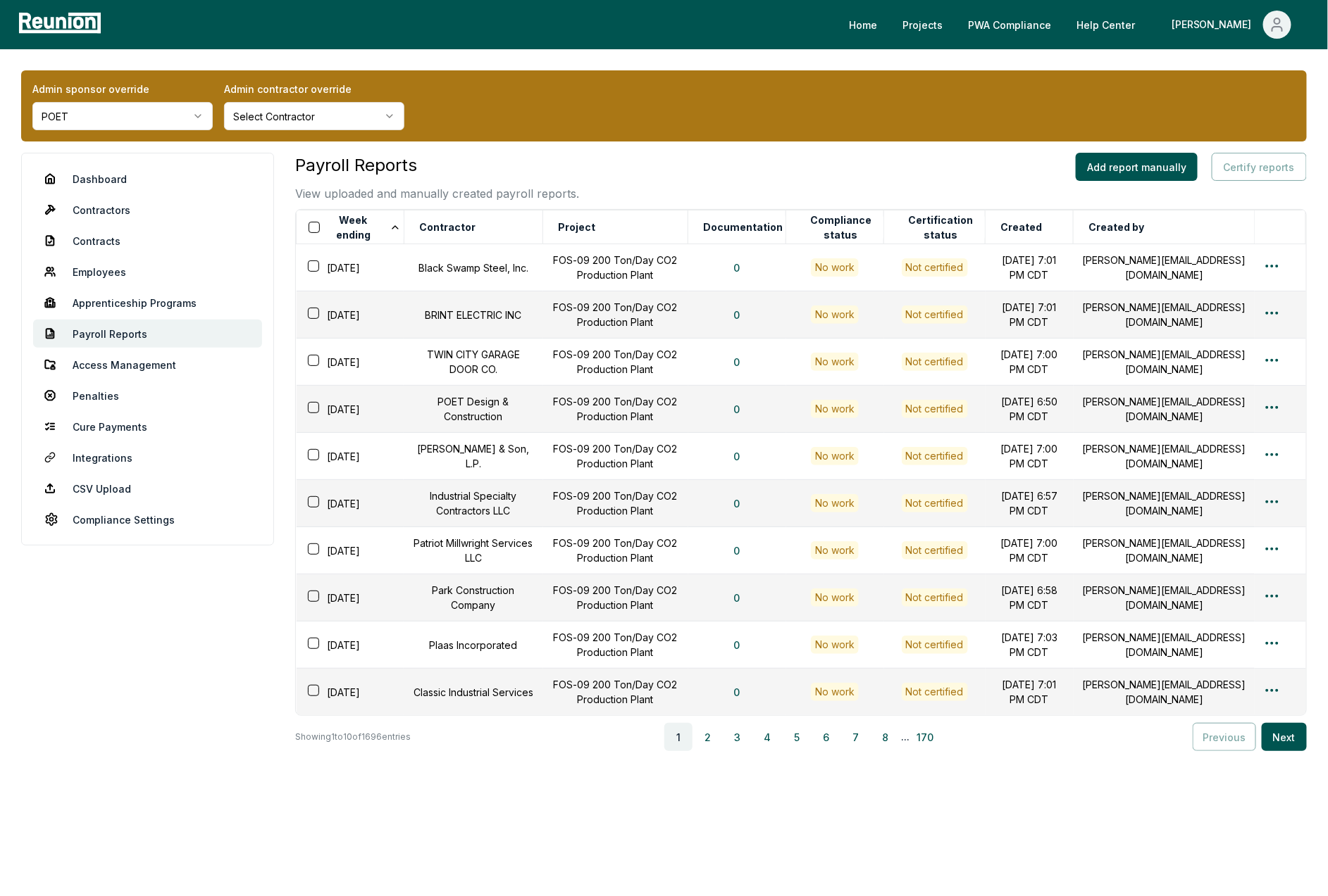
click at [623, 150] on div "Admin sponsor override POET Admin contractor override Select Contractor Dashboa…" at bounding box center [664, 471] width 1328 height 843
click at [124, 177] on link "Dashboard" at bounding box center [148, 178] width 229 height 29
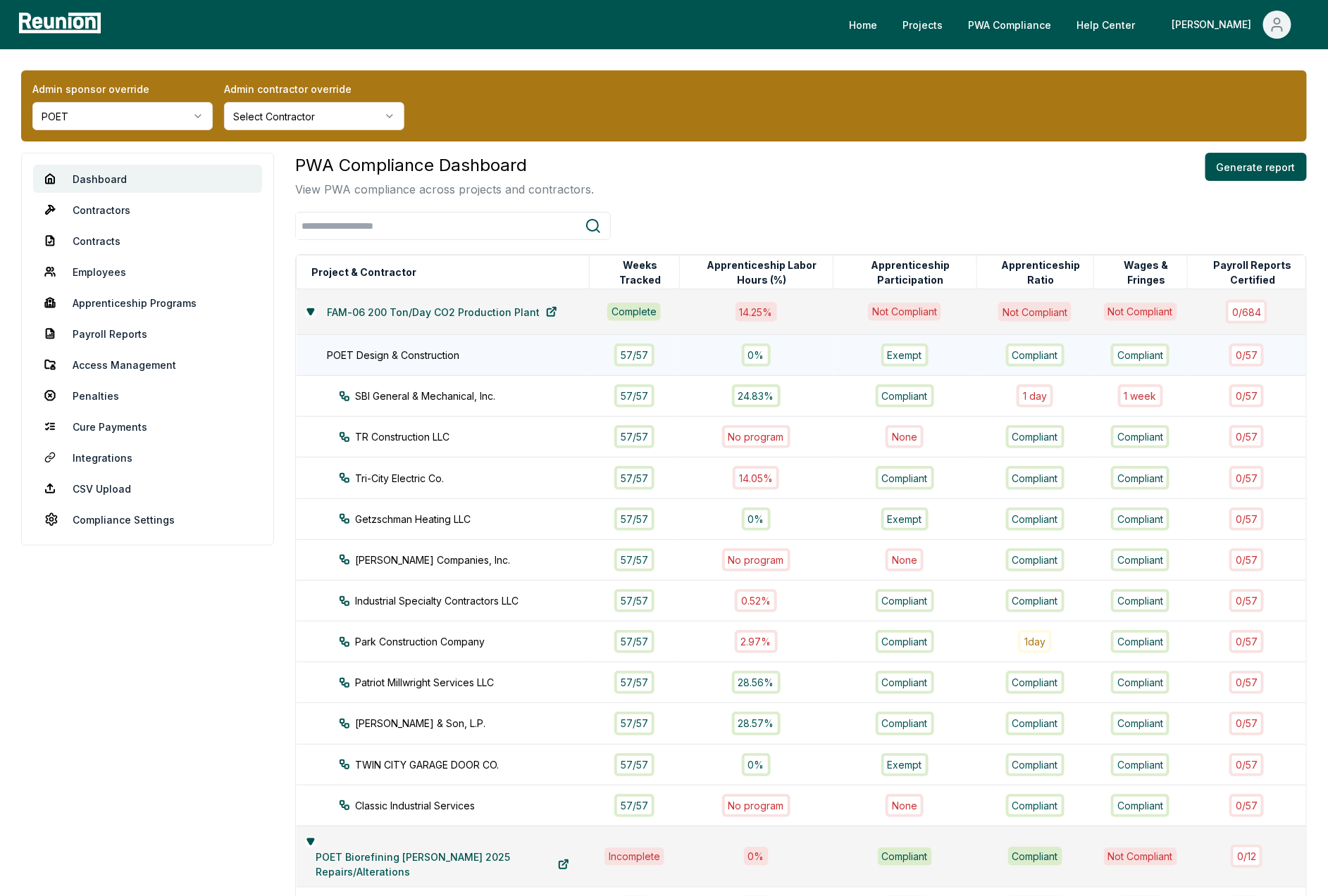
click at [420, 362] on td "POET Design & Construction" at bounding box center [442, 354] width 293 height 40
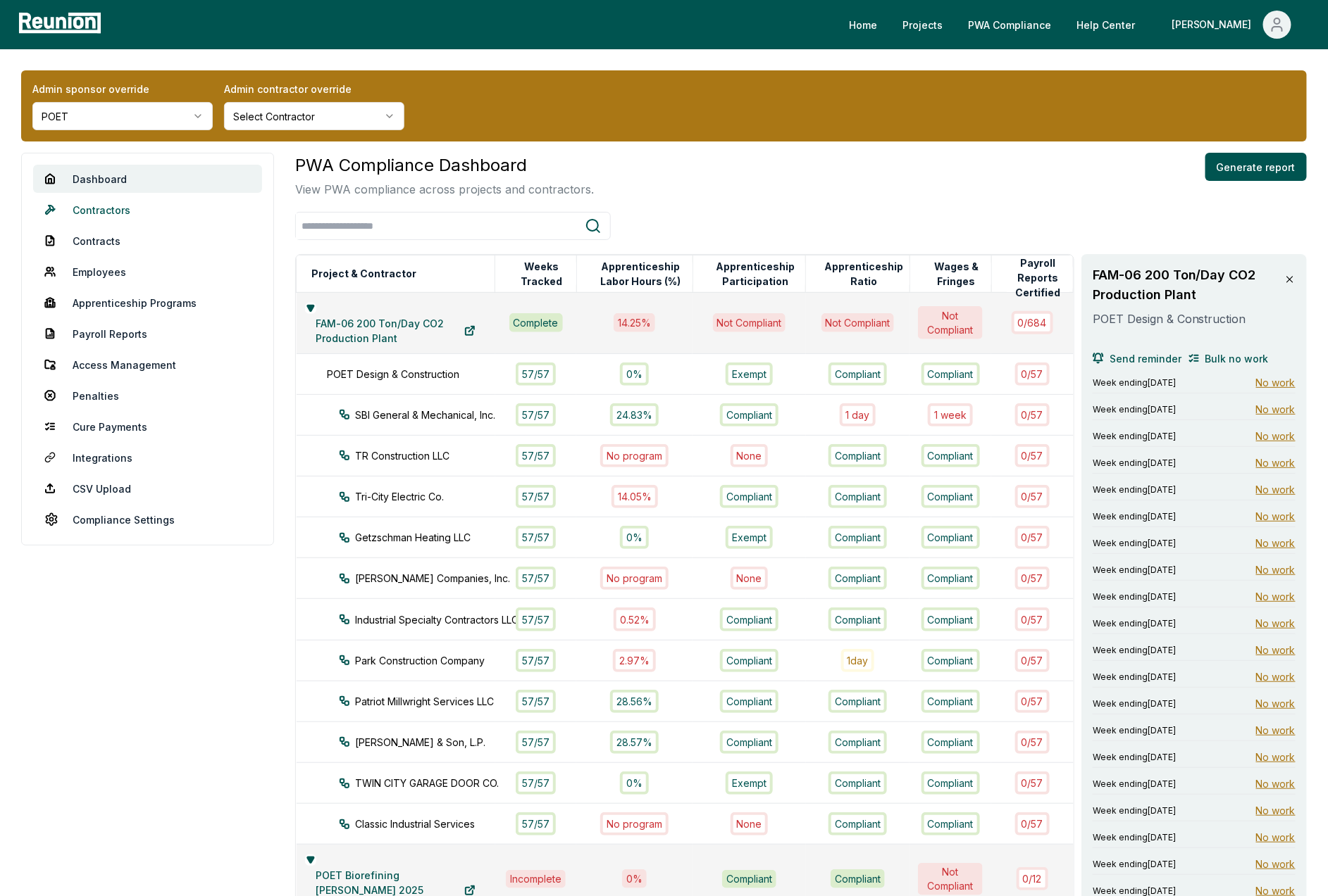
click at [105, 208] on link "Contractors" at bounding box center [148, 210] width 229 height 29
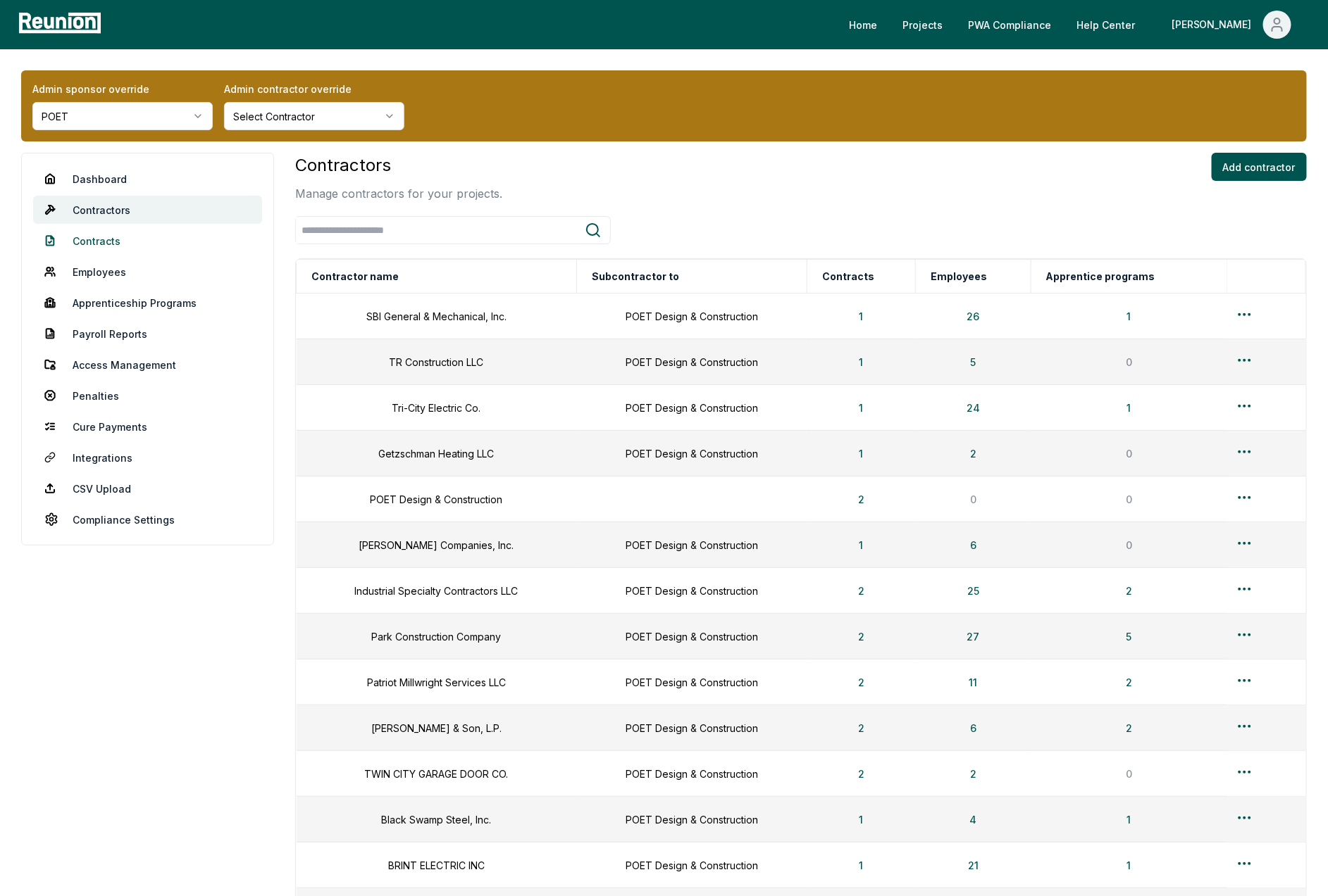
click at [84, 232] on link "Contracts" at bounding box center [148, 240] width 229 height 29
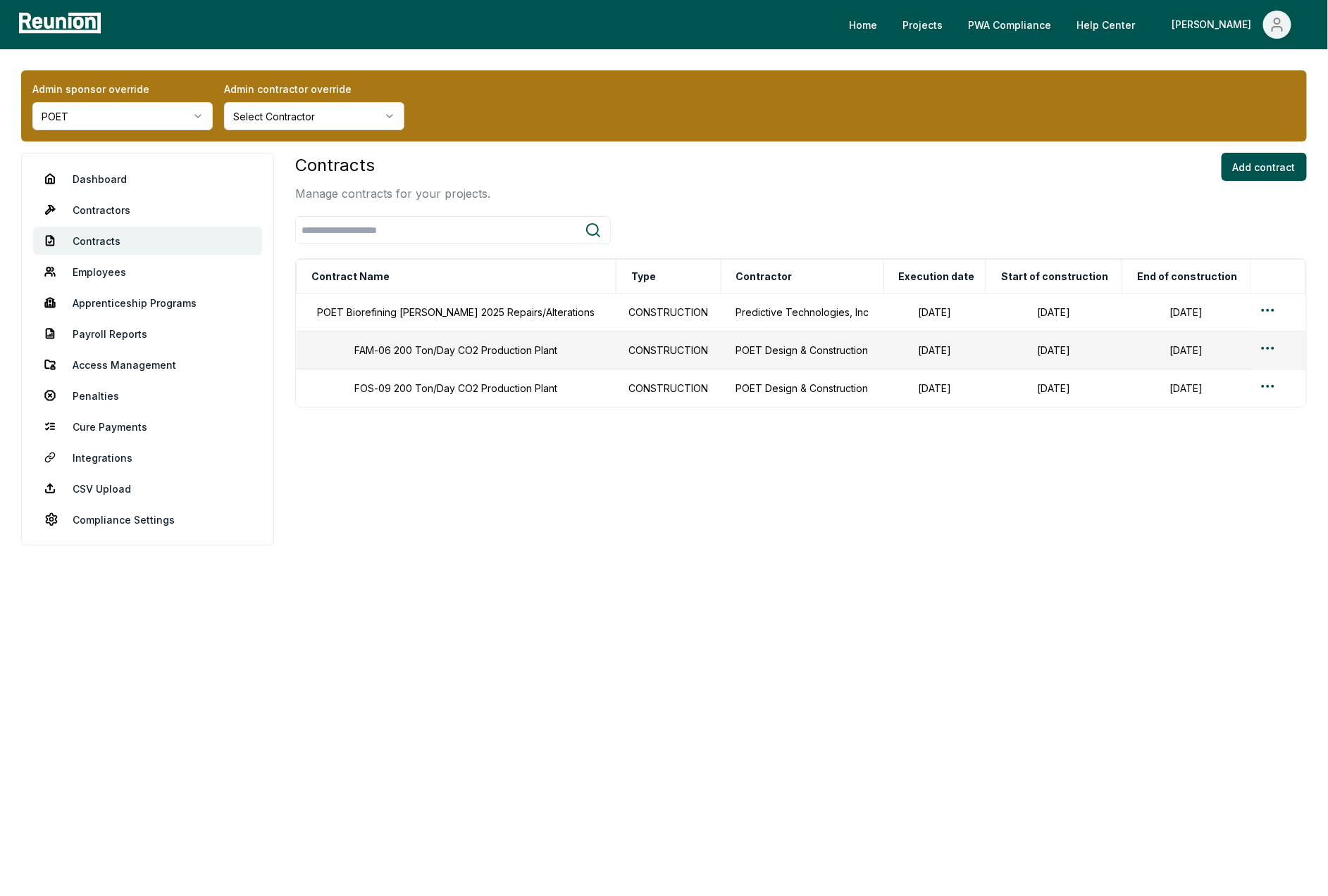
click at [861, 203] on div "Contracts Manage contracts for your projects. Add contract Contract Name Type C…" at bounding box center [801, 280] width 1012 height 255
click at [1275, 392] on div at bounding box center [1278, 388] width 38 height 21
click at [1269, 389] on html "Please visit us on your desktop We're working on making our marketplace mobile-…" at bounding box center [664, 448] width 1328 height 896
click at [1211, 444] on div "Edit" at bounding box center [1249, 446] width 134 height 24
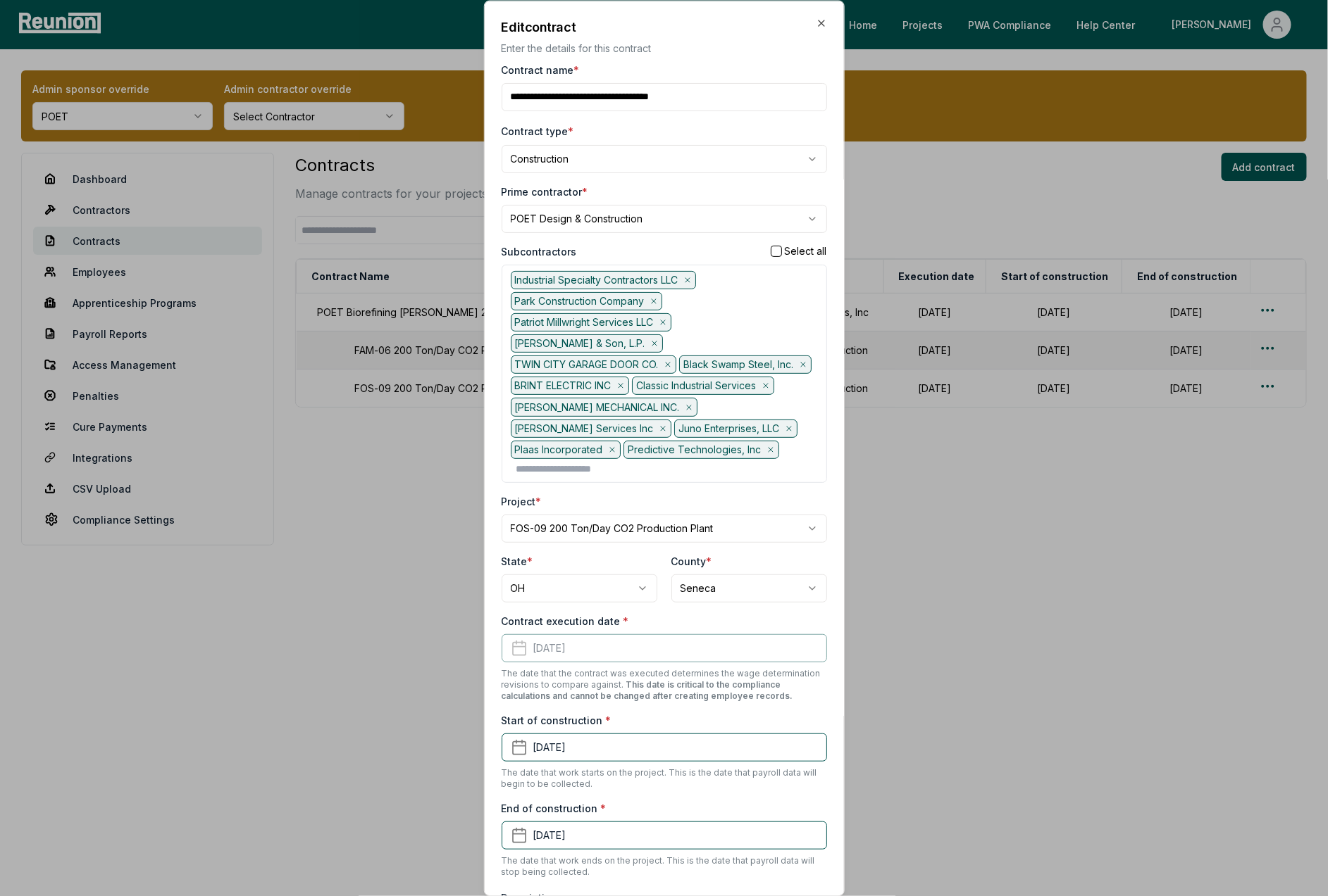
click at [830, 31] on div "**********" at bounding box center [664, 448] width 361 height 896
click at [823, 25] on icon "button" at bounding box center [822, 24] width 6 height 6
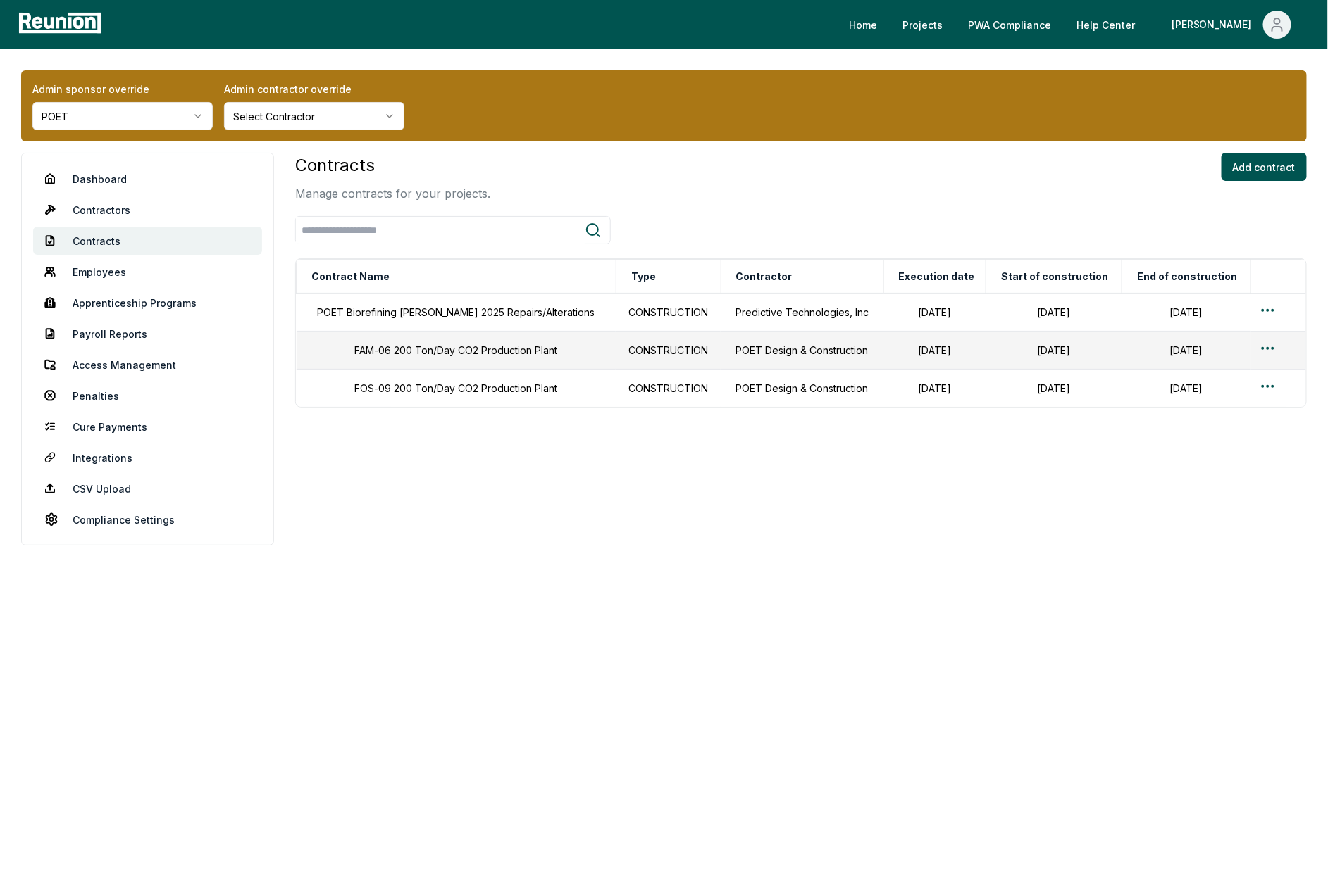
click at [830, 203] on div "Contracts Manage contracts for your projects. Add contract Contract Name Type C…" at bounding box center [801, 280] width 1012 height 255
click at [1269, 31] on icon "Main" at bounding box center [1277, 24] width 17 height 17
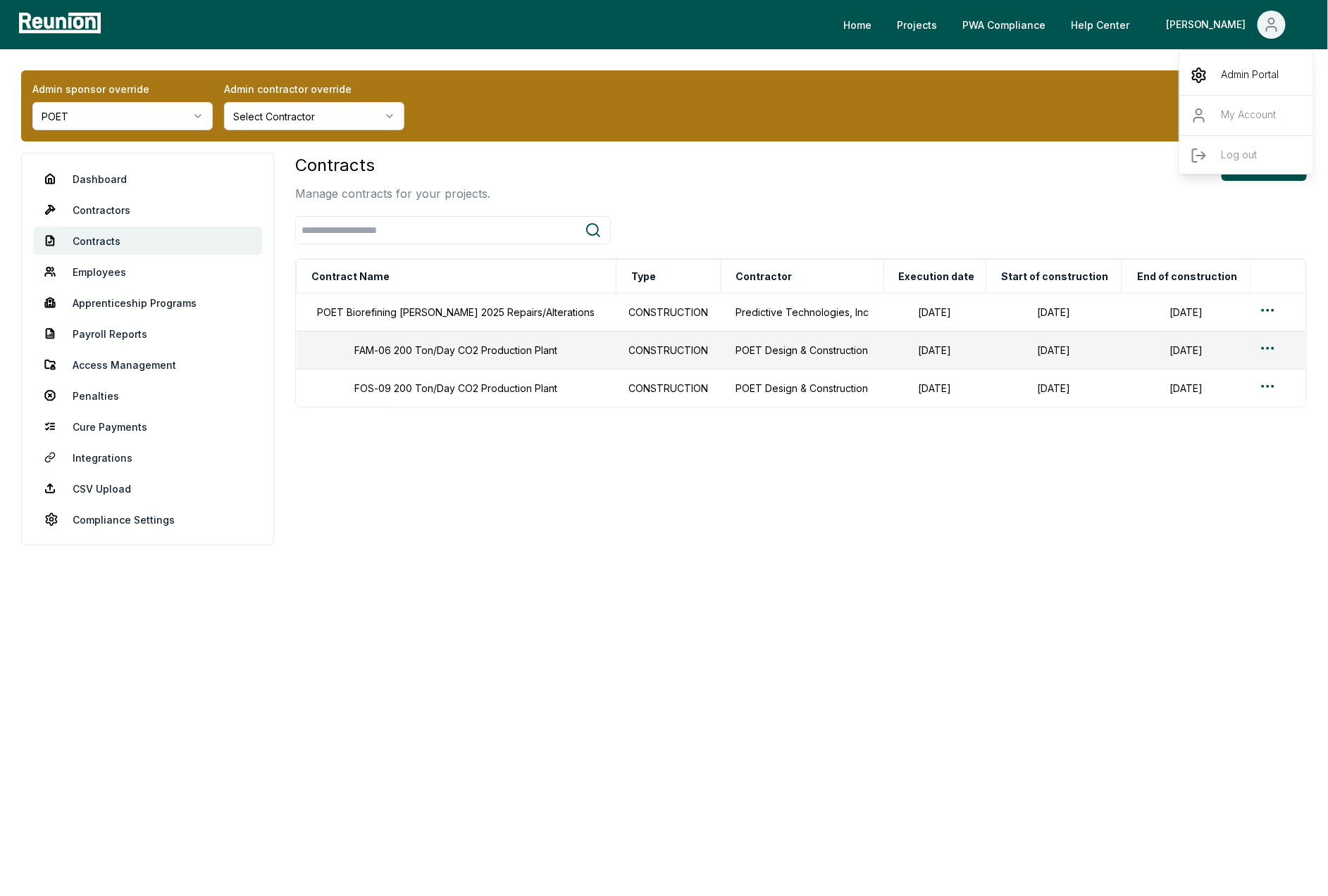
click at [1222, 74] on p "Admin Portal" at bounding box center [1250, 75] width 58 height 17
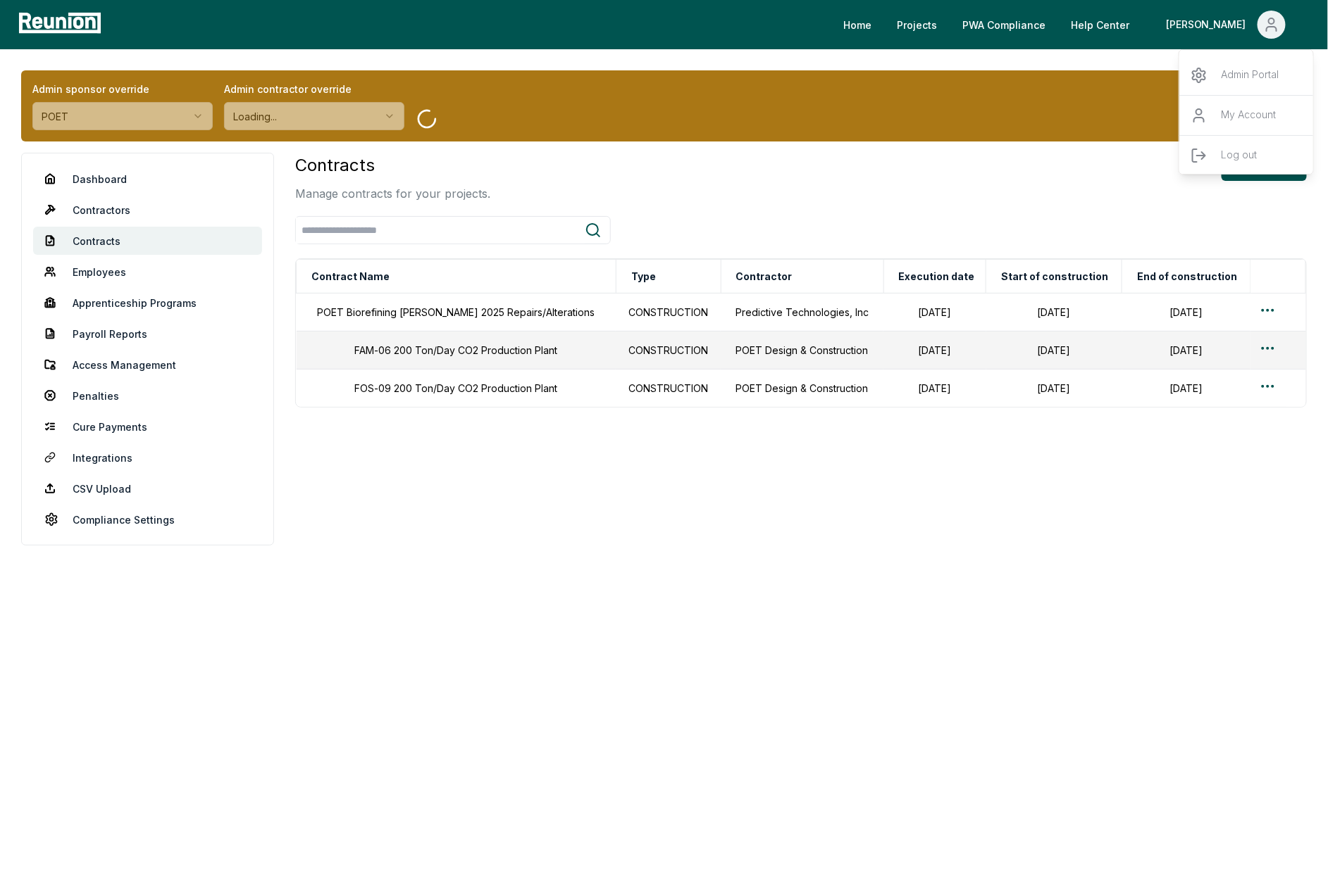
click at [397, 482] on div "Contracts Manage contracts for your projects. Add contract Contract Name Type C…" at bounding box center [801, 349] width 1012 height 393
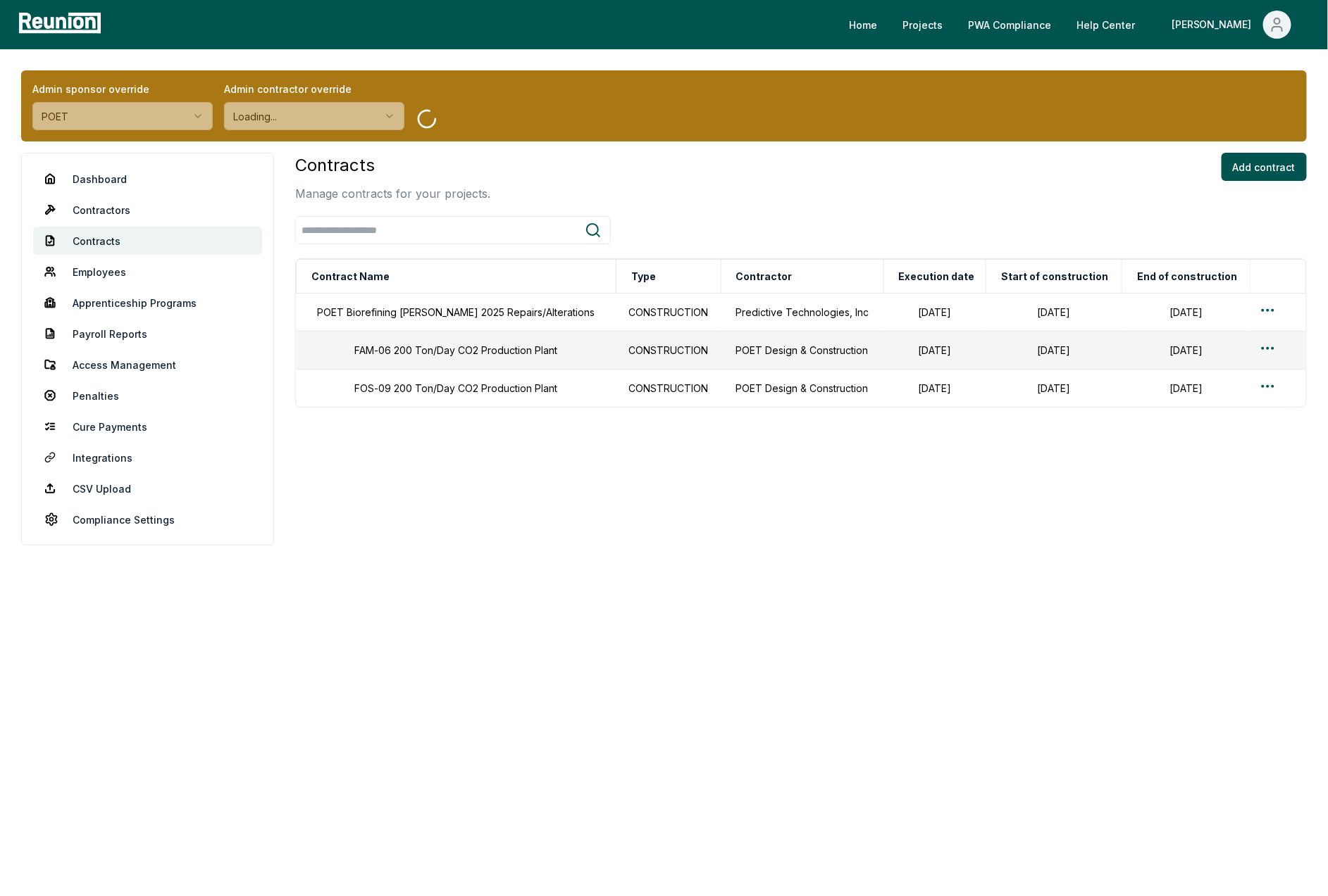
click at [738, 194] on div "Contracts Manage contracts for your projects. Add contract" at bounding box center [801, 177] width 1012 height 49
click at [105, 173] on link "Dashboard" at bounding box center [148, 178] width 229 height 29
click at [610, 161] on div "Contracts Manage contracts for your projects. Add contract" at bounding box center [801, 177] width 1012 height 49
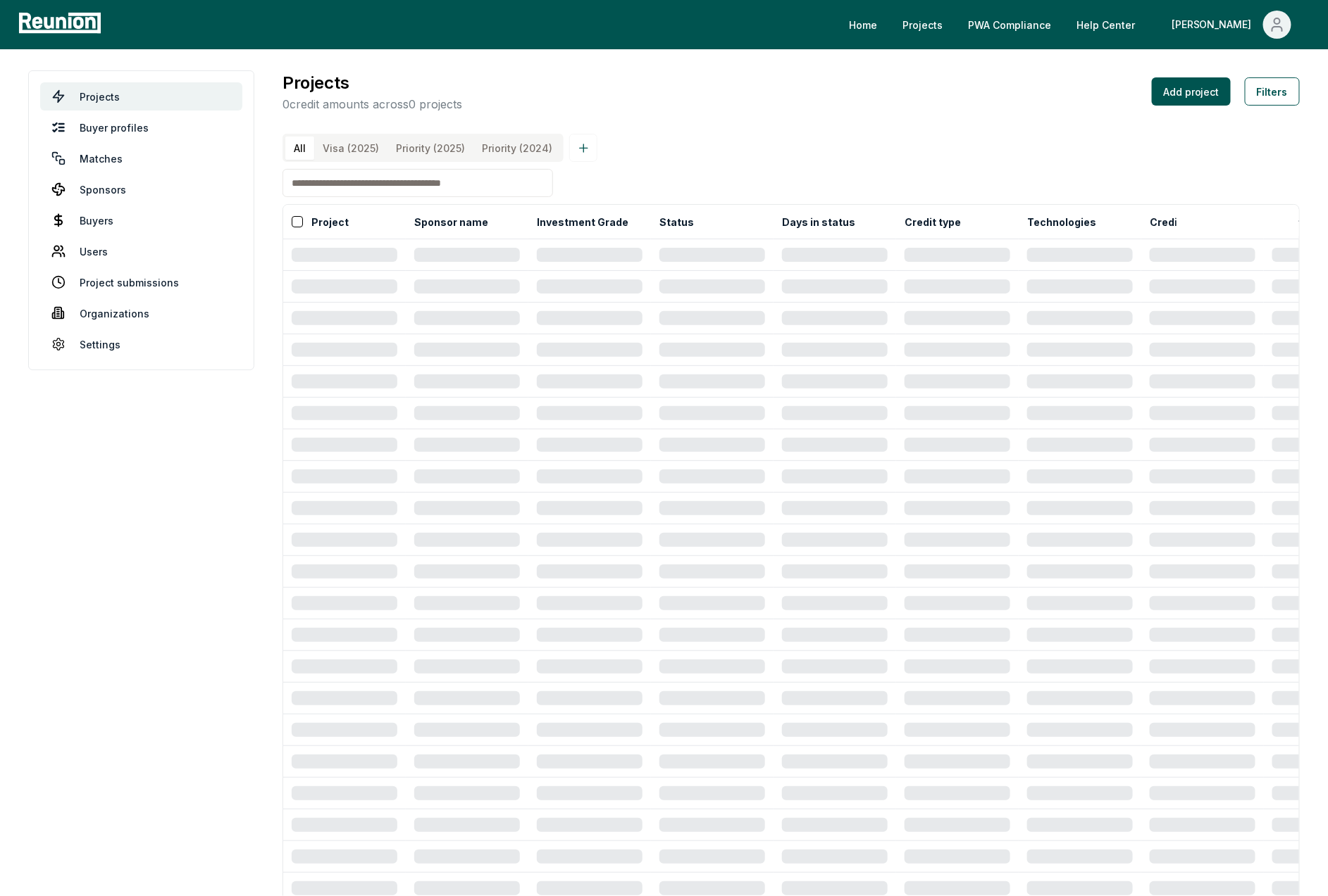
click at [430, 179] on input at bounding box center [418, 183] width 271 height 29
click at [692, 137] on div "All Visa (2025) Priority (2025) Priority (2024)" at bounding box center [791, 148] width 1018 height 29
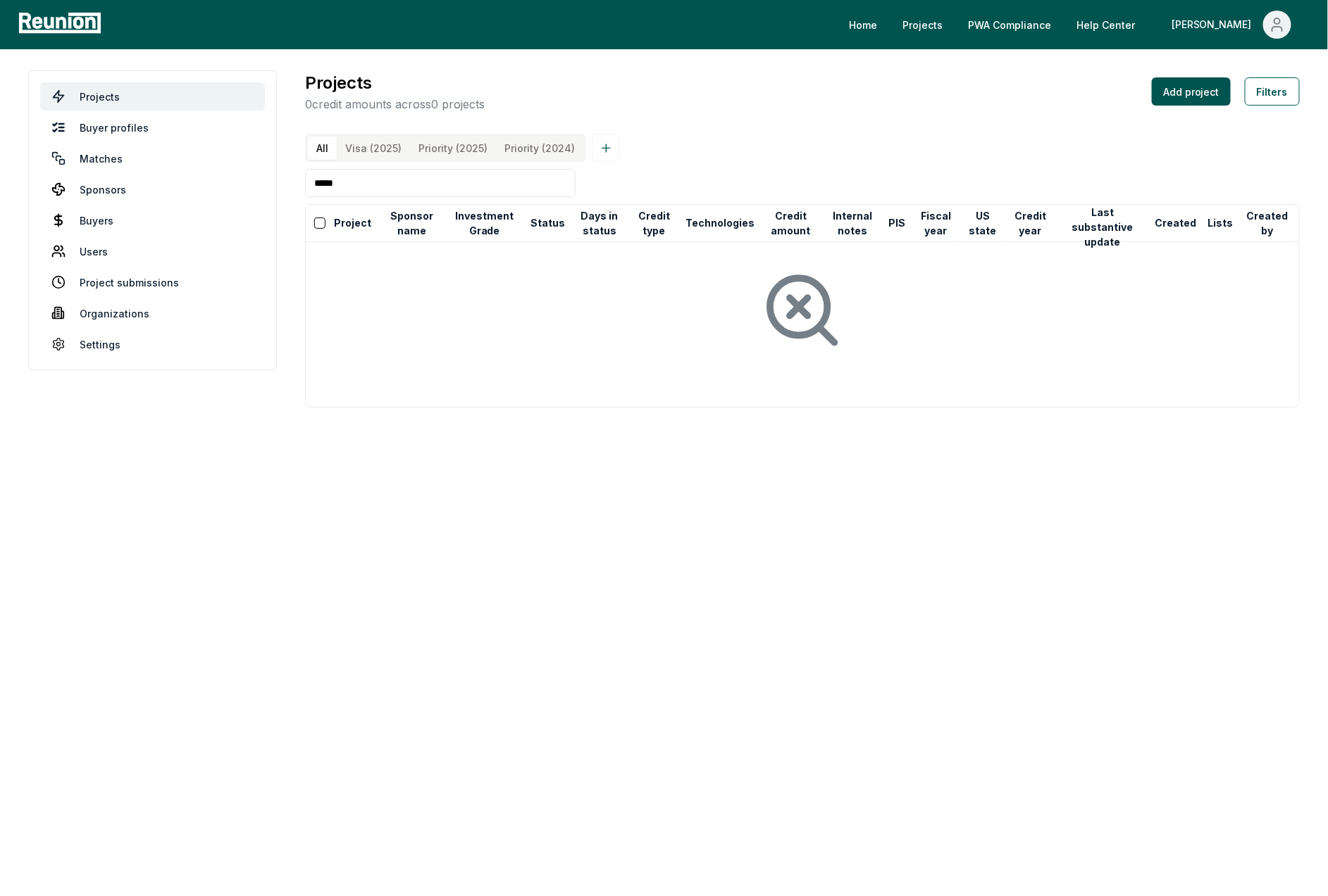
click at [394, 183] on input "*****" at bounding box center [440, 183] width 271 height 29
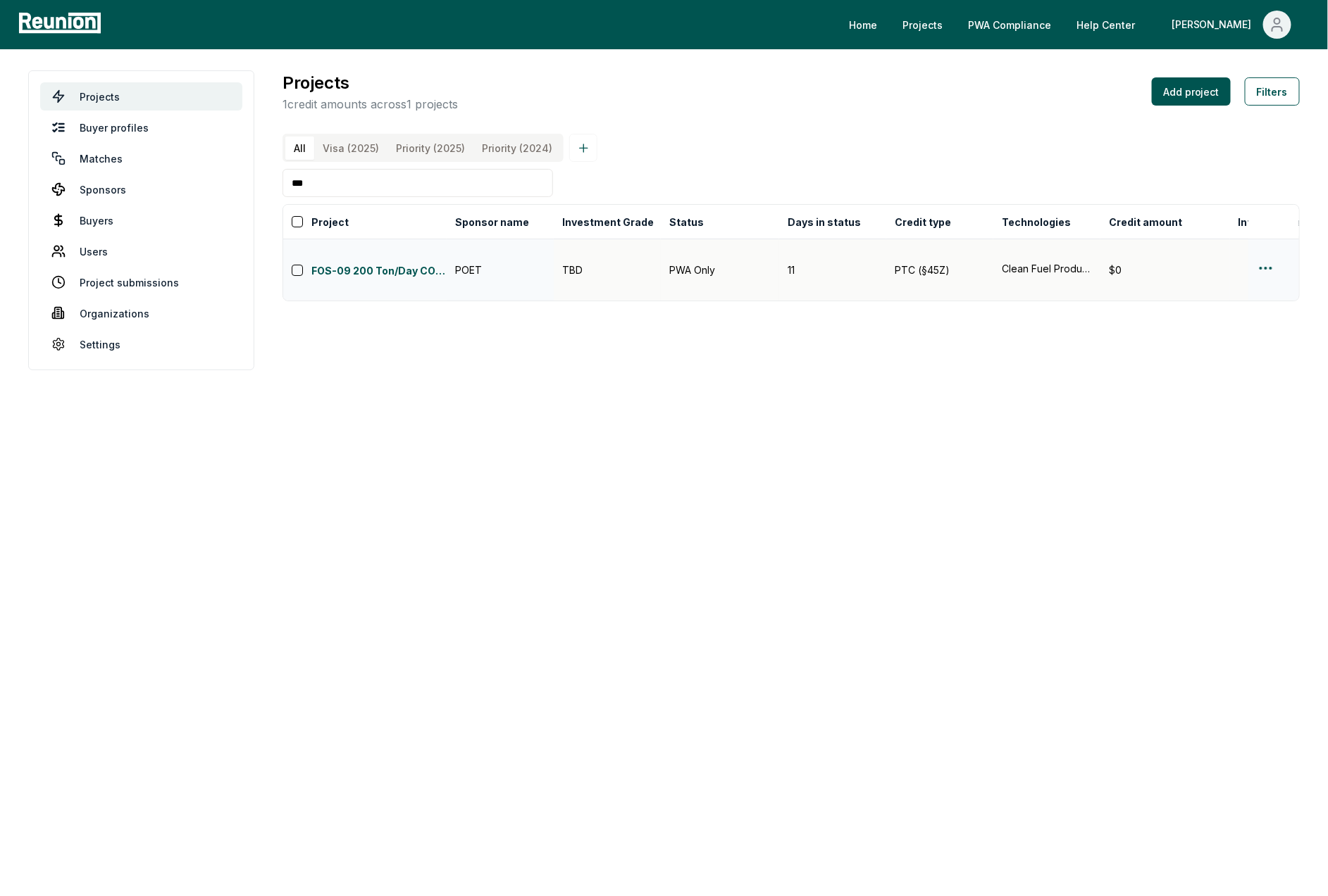
type input "***"
click at [1265, 256] on html "Please visit us on your desktop We're working on making our marketplace mobile-…" at bounding box center [664, 448] width 1328 height 896
click at [1226, 310] on div "Edit" at bounding box center [1249, 312] width 134 height 24
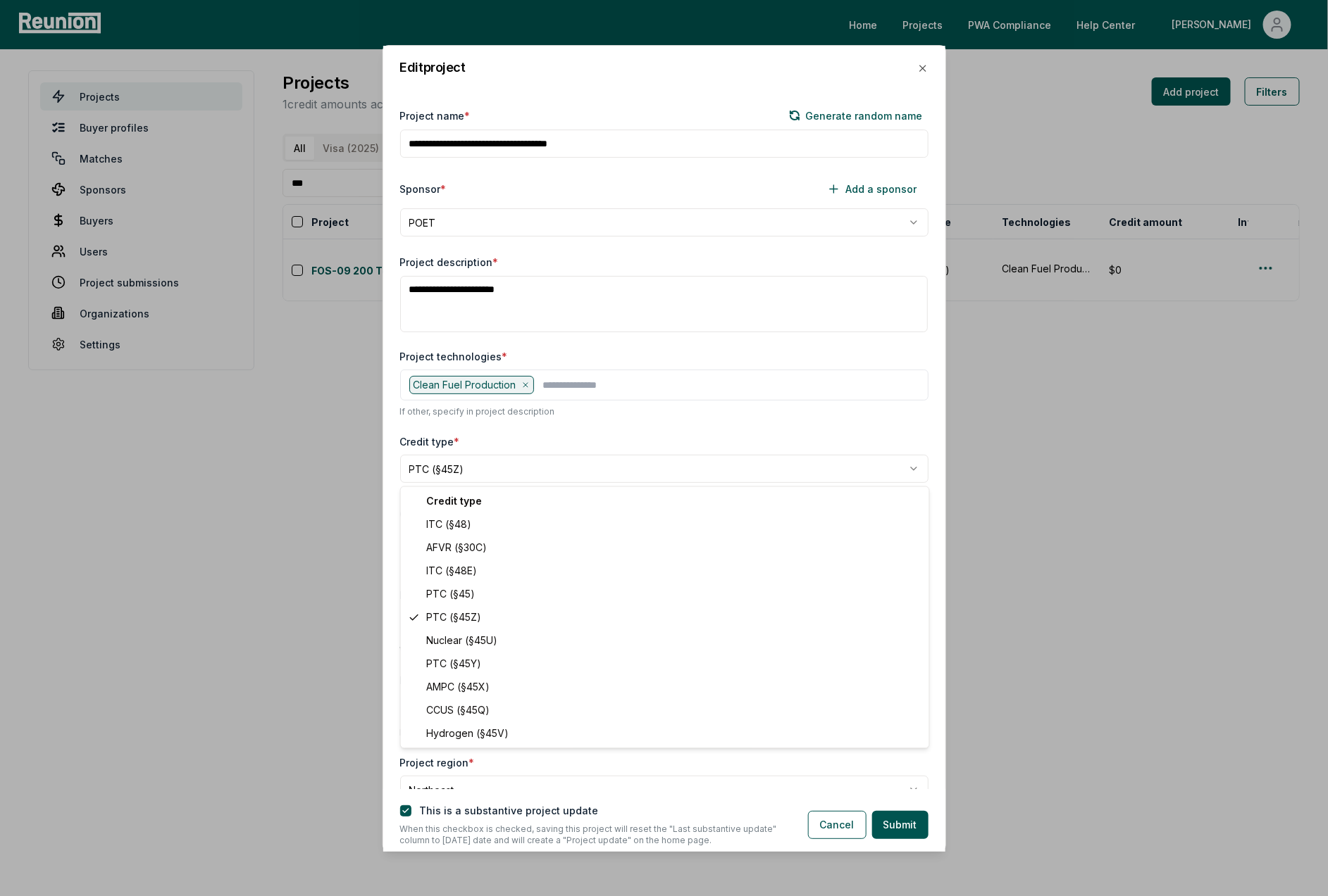
click at [475, 471] on body "**********" at bounding box center [664, 448] width 1328 height 896
select select "**********"
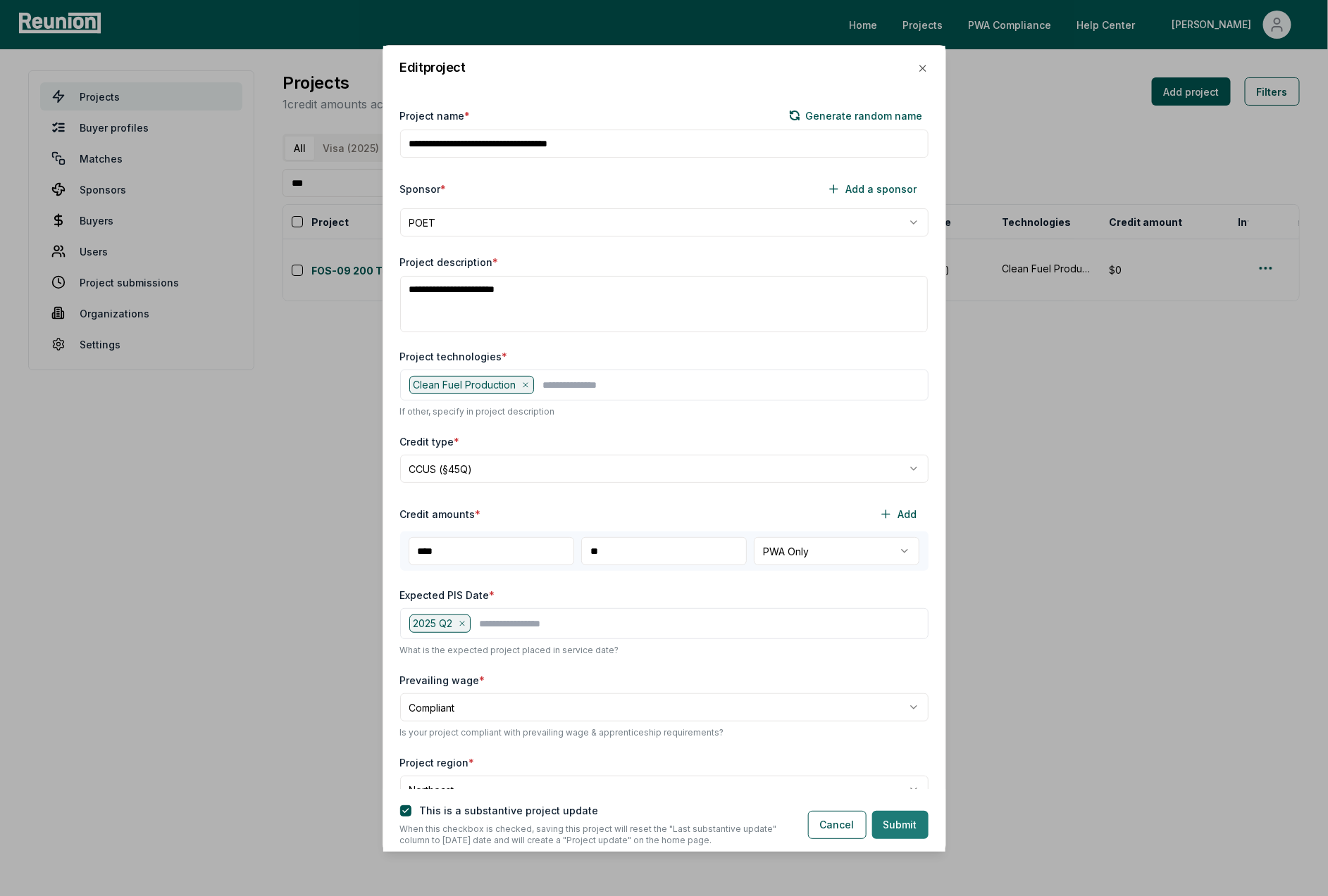
click at [910, 832] on button "Submit" at bounding box center [899, 825] width 56 height 29
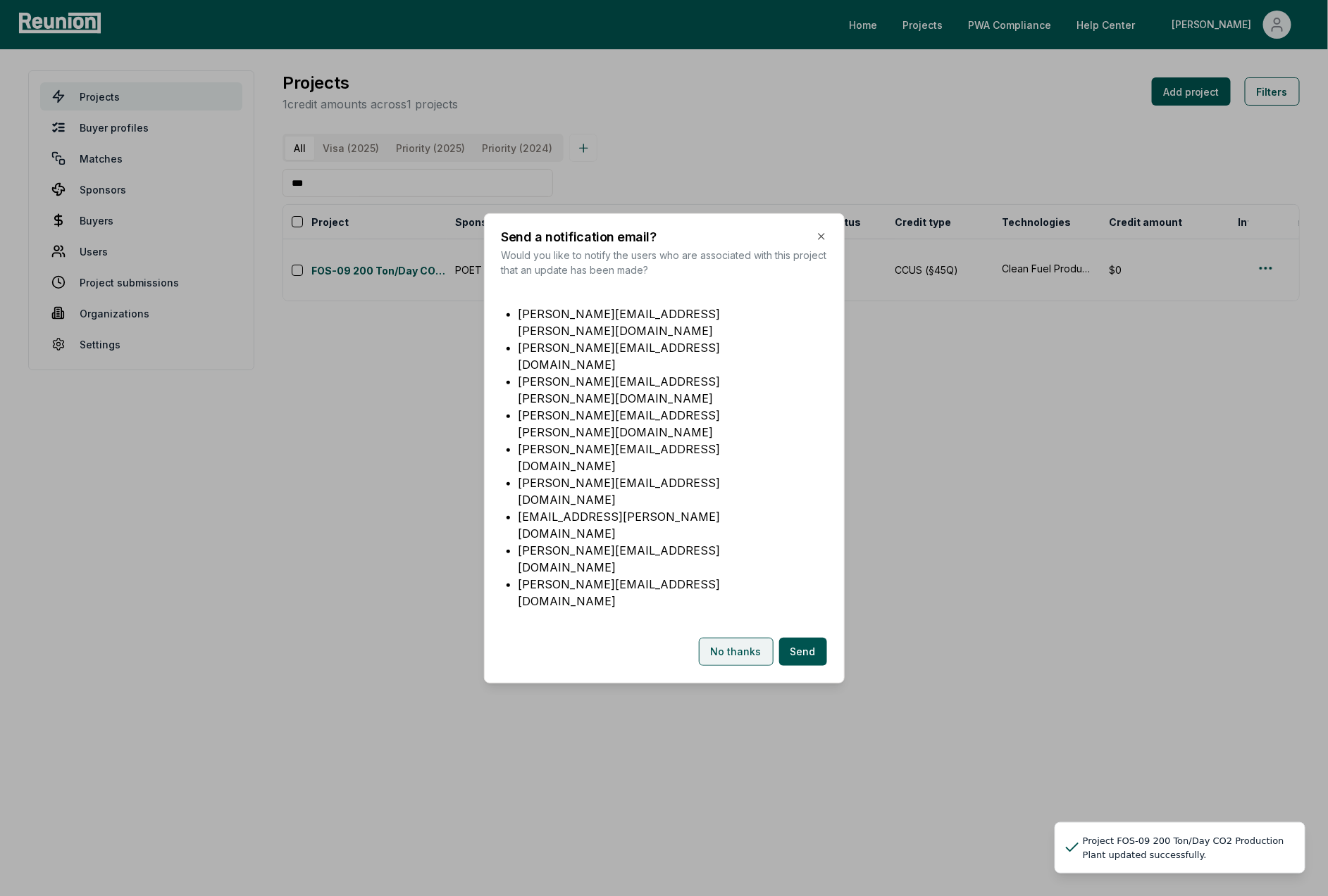
click at [737, 638] on button "No thanks" at bounding box center [736, 652] width 75 height 29
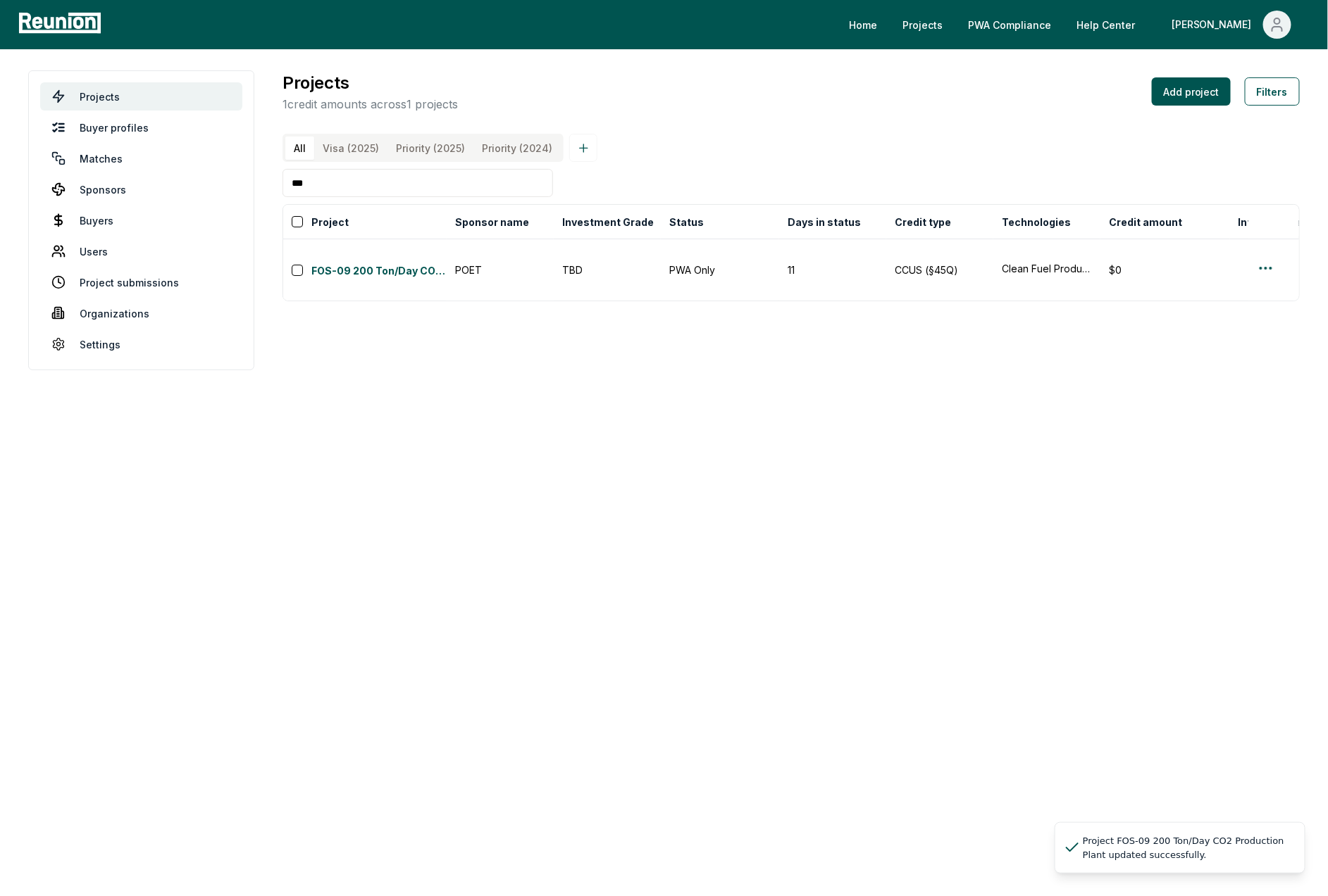
click at [956, 396] on body "Please visit us on your desktop We're working on making our marketplace mobile-…" at bounding box center [664, 448] width 1328 height 896
click at [1007, 122] on div "Projects 1 credit amounts across 1 projects Add project Filters All Visa (2025)…" at bounding box center [791, 186] width 1018 height 231
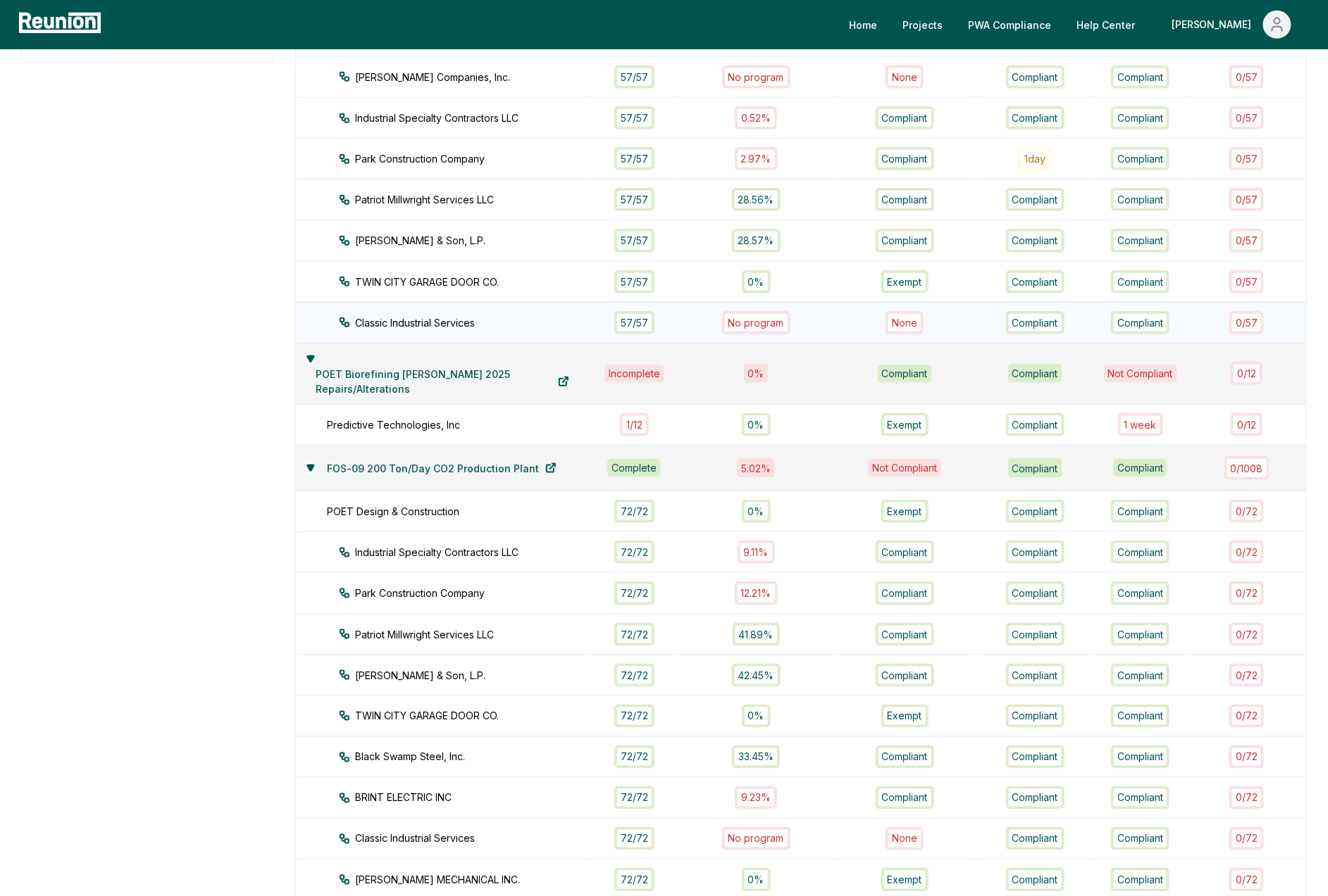
scroll to position [120, 0]
